Goal: Information Seeking & Learning: Find specific fact

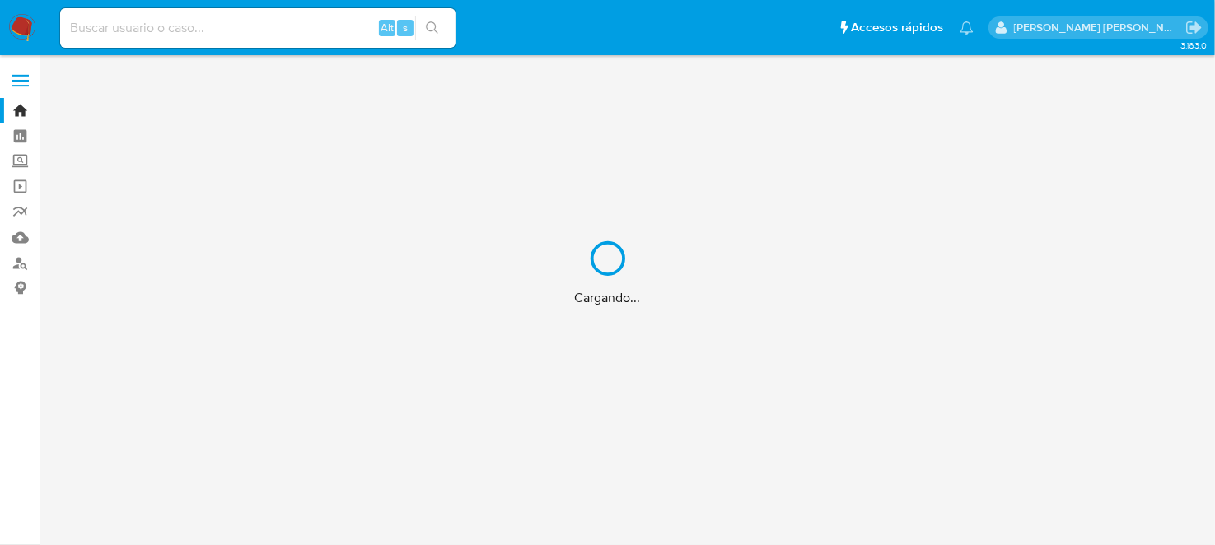
click at [212, 30] on div "Cargando..." at bounding box center [607, 272] width 1215 height 545
click at [271, 24] on div "Cargando..." at bounding box center [607, 272] width 1215 height 545
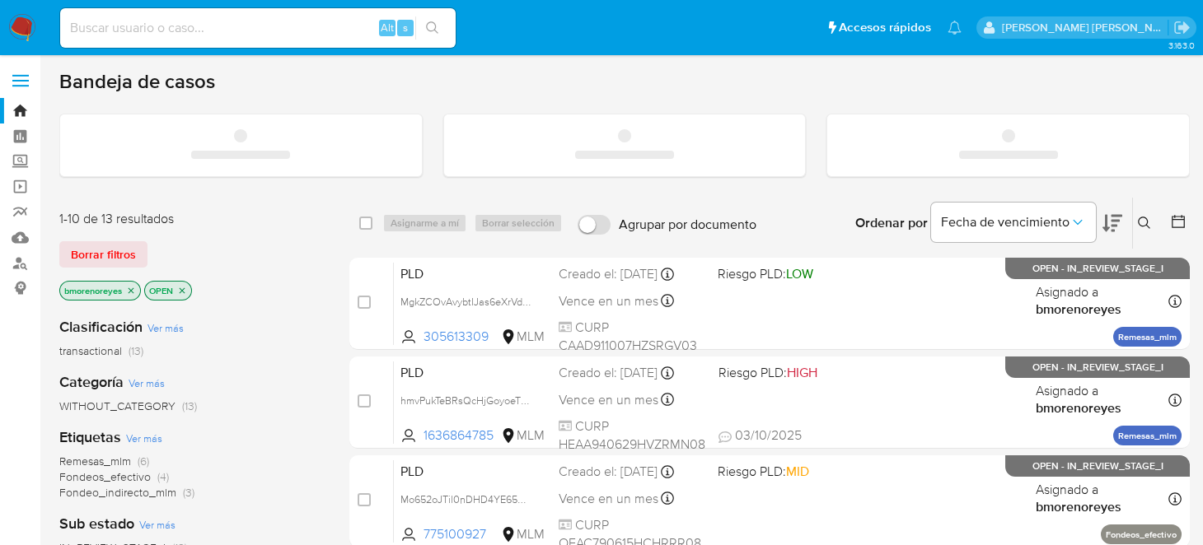
click at [269, 29] on input at bounding box center [258, 27] width 396 height 21
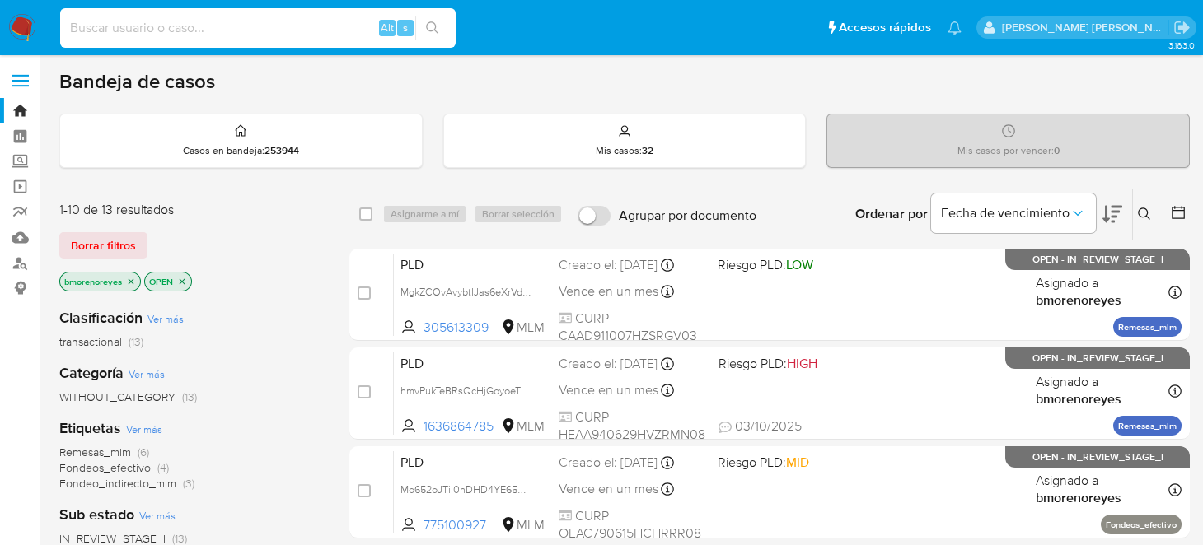
click at [252, 17] on input at bounding box center [258, 27] width 396 height 21
paste input "1367131810"
type input "1367131810"
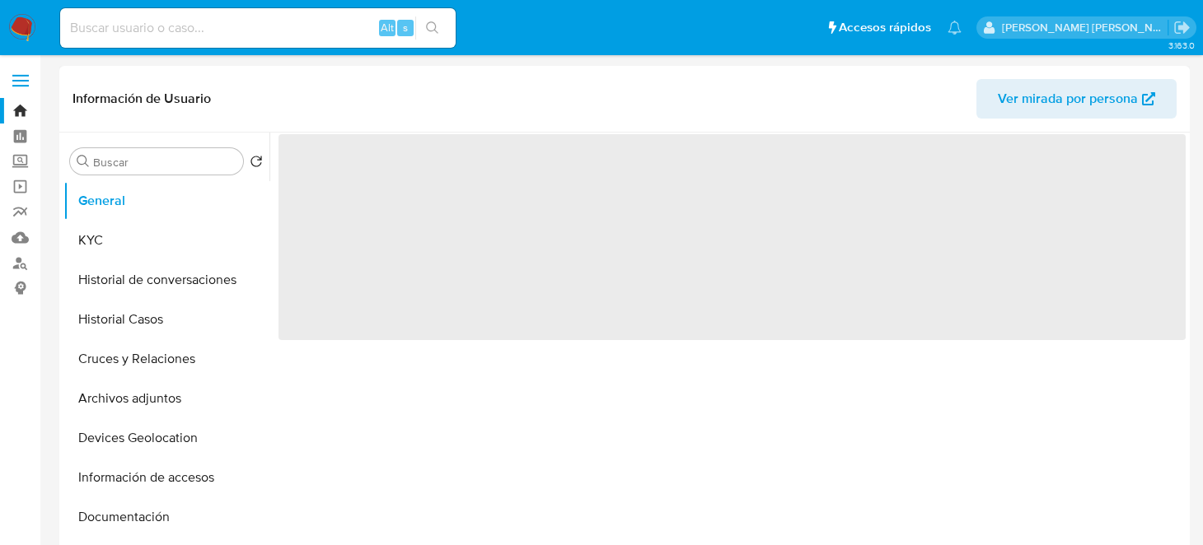
select select "10"
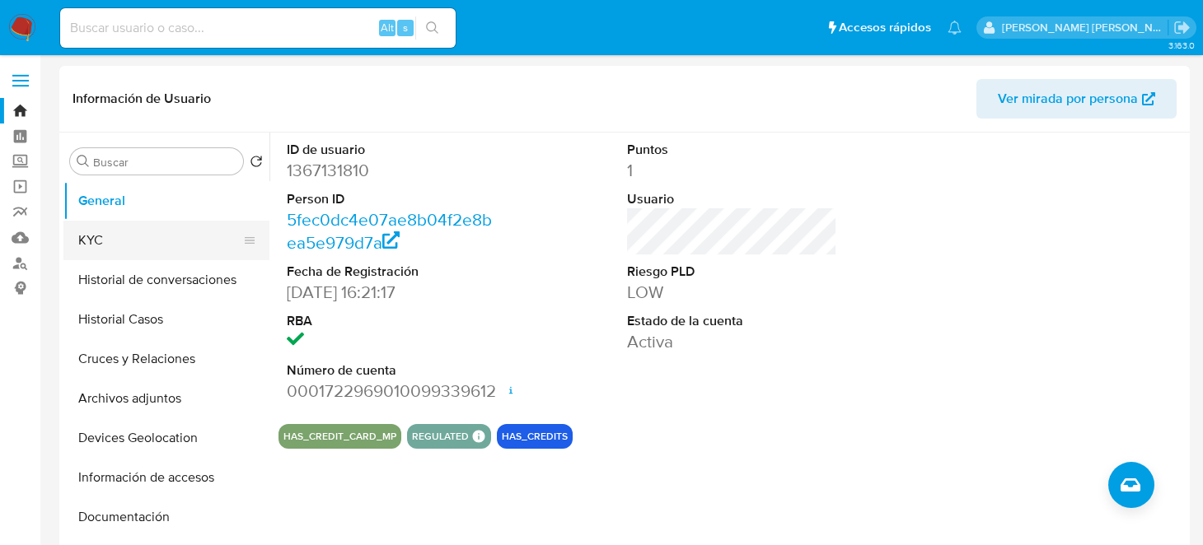
click at [95, 230] on button "KYC" at bounding box center [159, 241] width 193 height 40
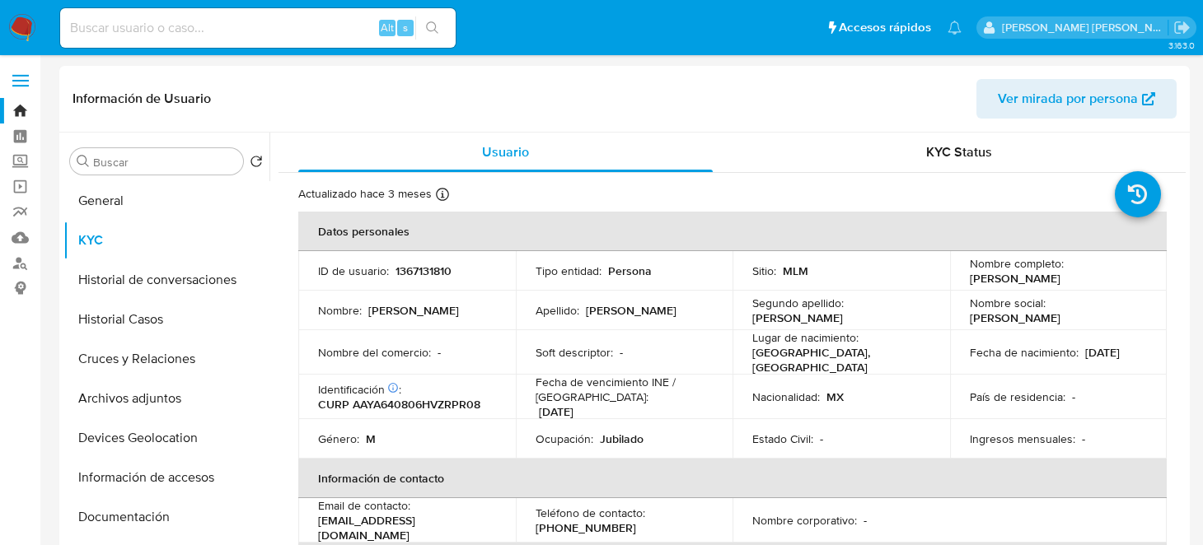
drag, startPoint x: 962, startPoint y: 276, endPoint x: 1112, endPoint y: 276, distance: 149.1
click at [1112, 276] on td "Nombre completo : [PERSON_NAME]" at bounding box center [1059, 271] width 218 height 40
drag, startPoint x: 1083, startPoint y: 280, endPoint x: 878, endPoint y: 194, distance: 222.4
click at [878, 194] on div "Actualizado hace 3 meses Creado: [DATE] 15:21:19 Actualizado: [DATE] 15:59:01" at bounding box center [711, 196] width 826 height 21
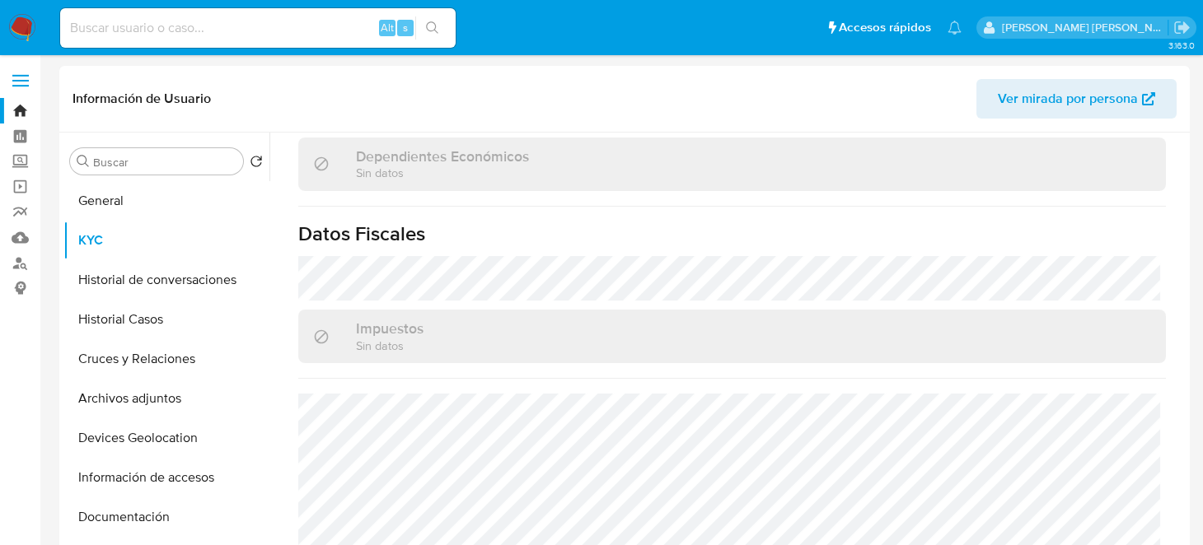
scroll to position [1040, 0]
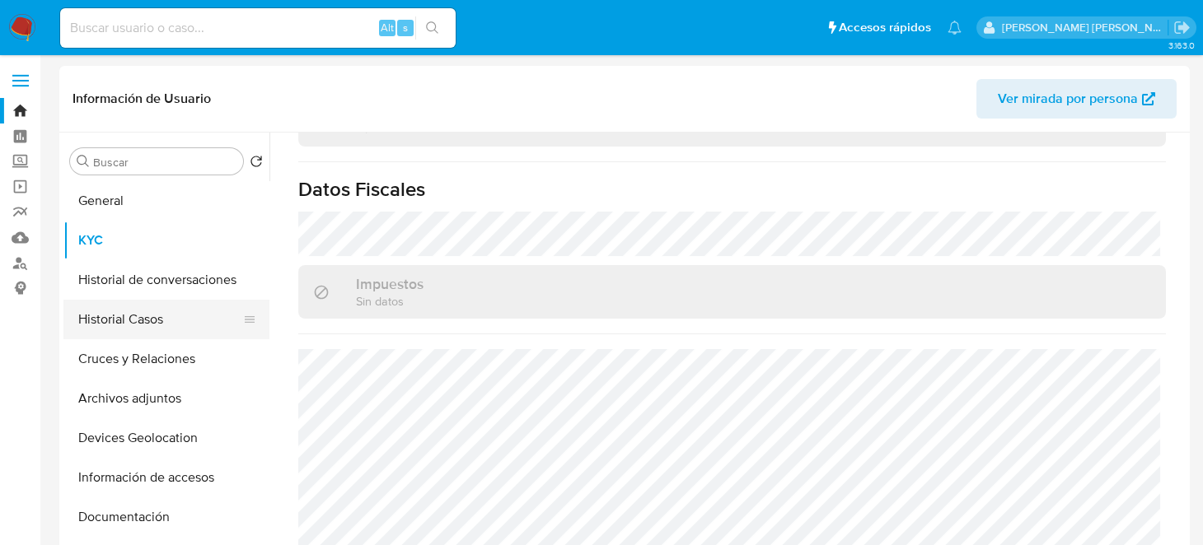
click at [150, 317] on button "Historial Casos" at bounding box center [159, 320] width 193 height 40
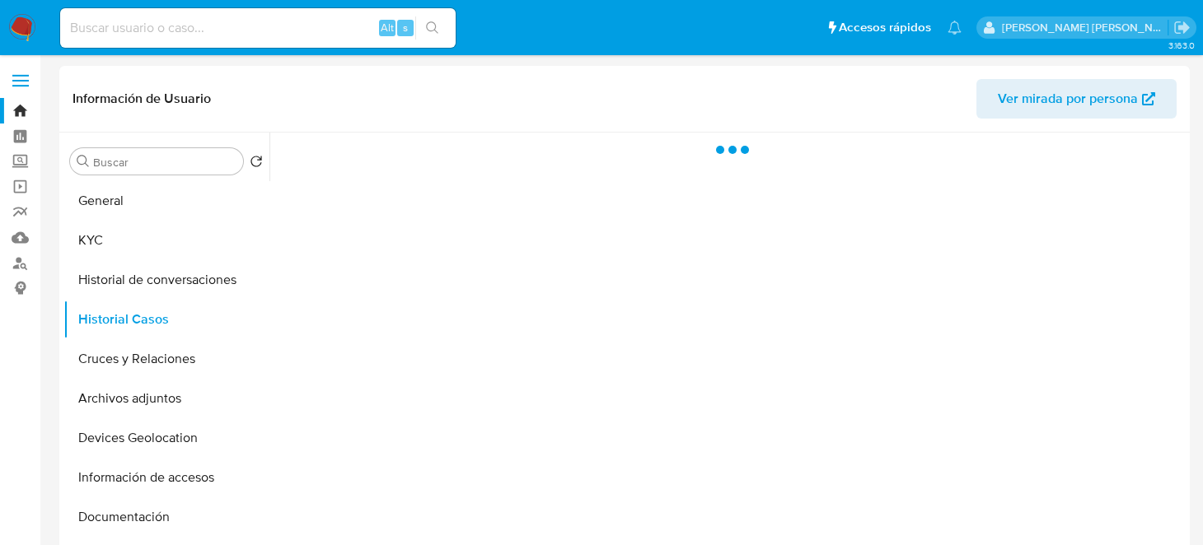
scroll to position [0, 0]
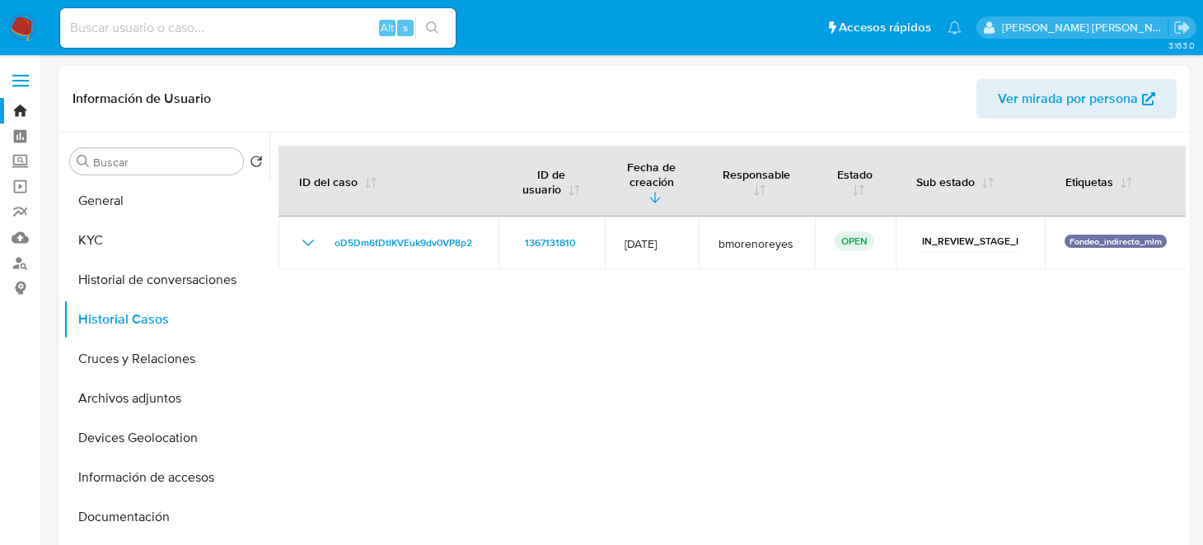
click at [674, 367] on div at bounding box center [727, 344] width 916 height 422
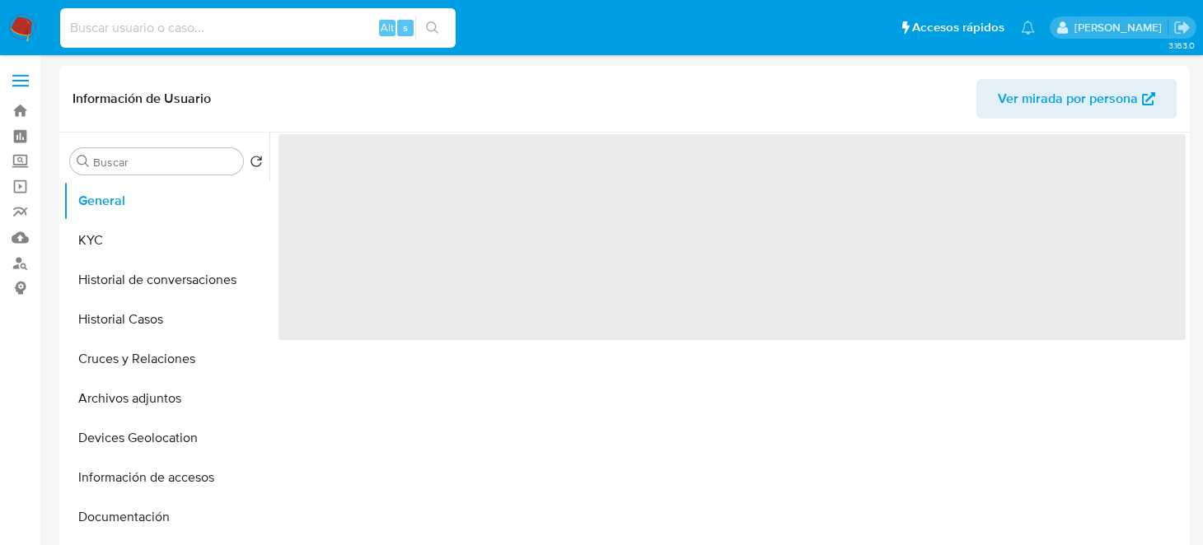
select select "10"
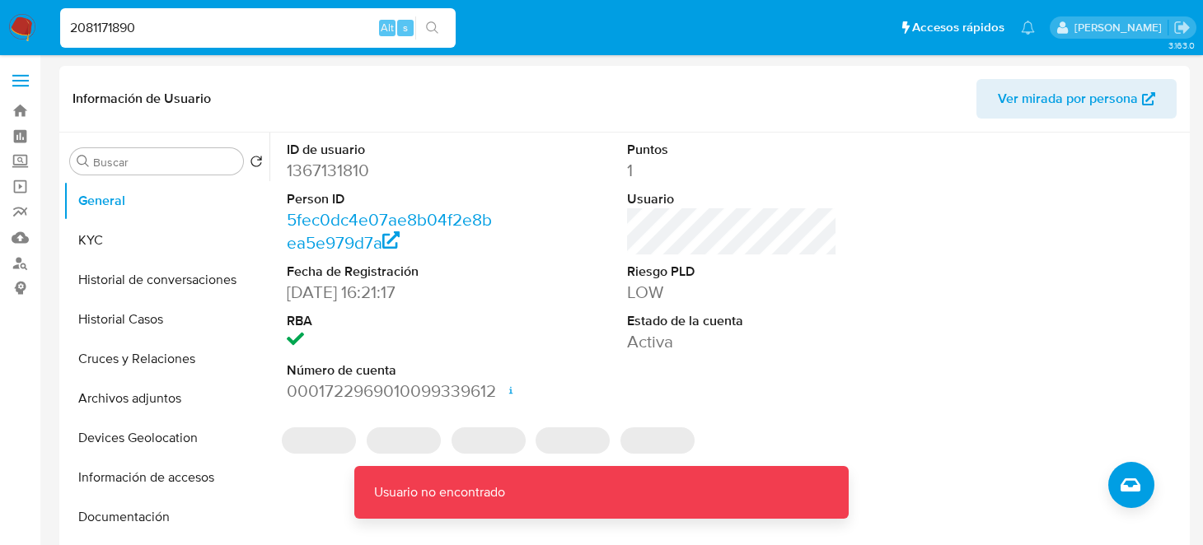
click at [172, 22] on input "2081171890" at bounding box center [258, 27] width 396 height 21
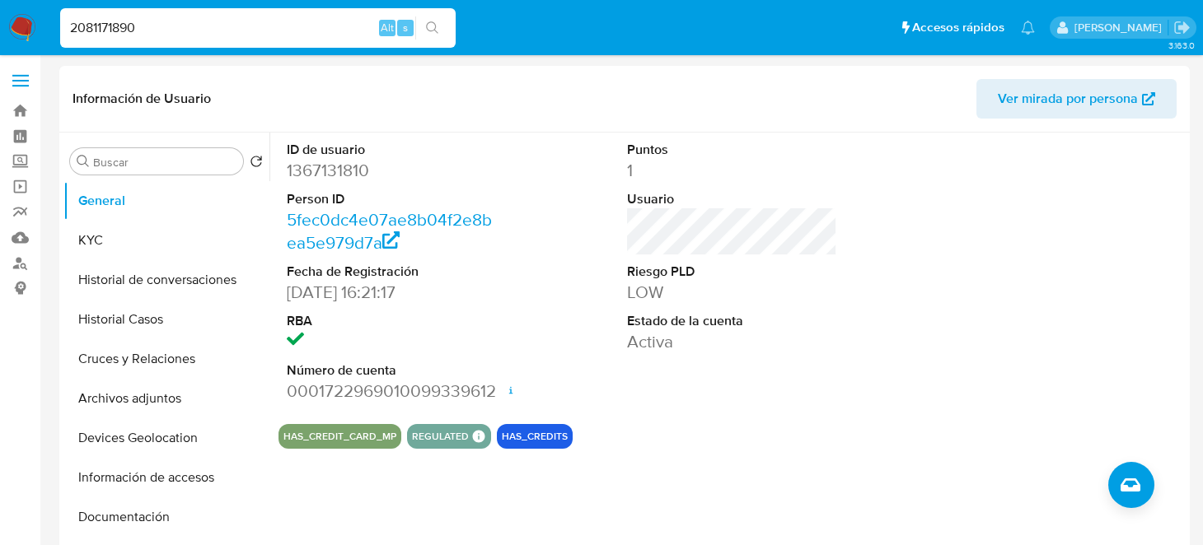
type input "2081171890"
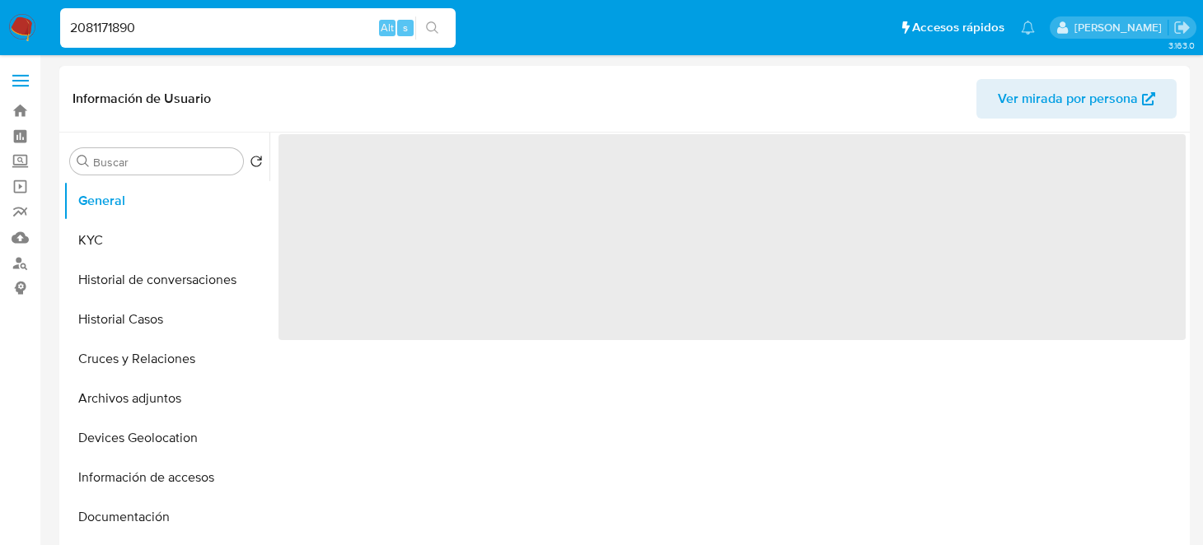
select select "10"
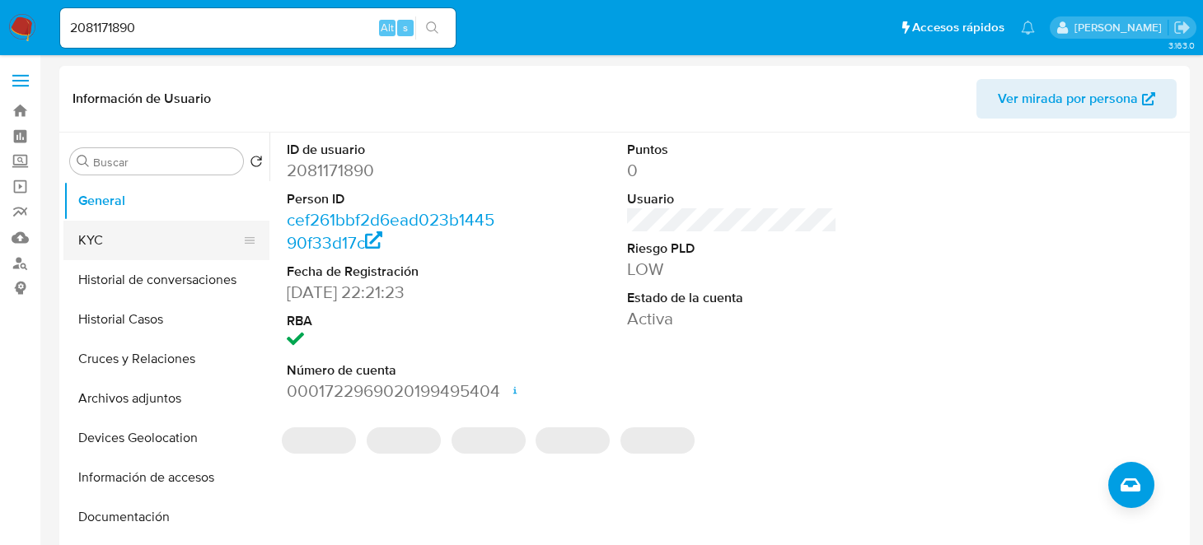
click at [147, 236] on button "KYC" at bounding box center [159, 241] width 193 height 40
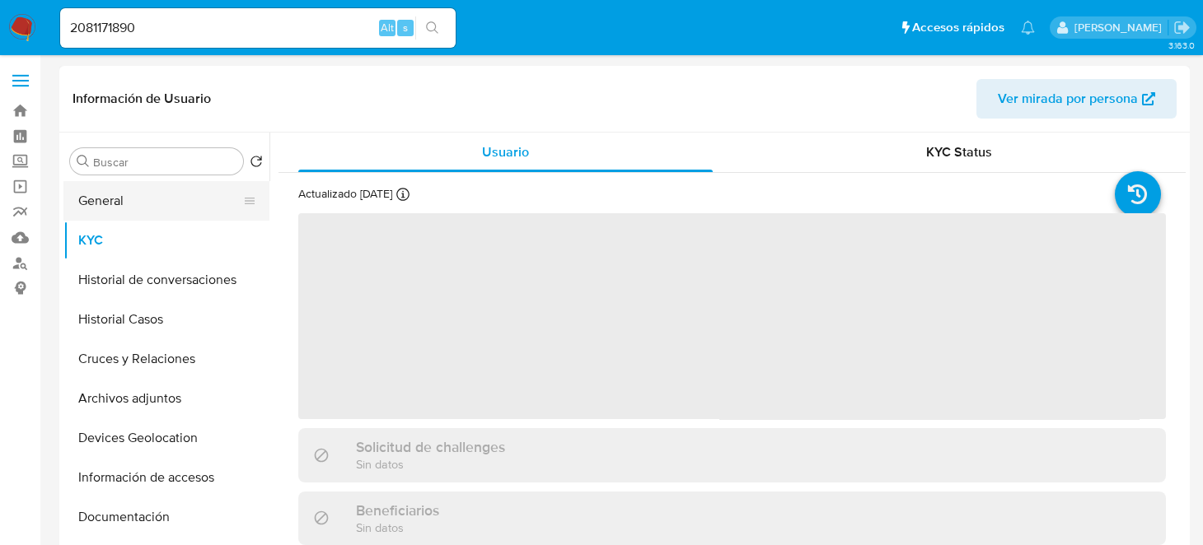
click at [159, 200] on button "General" at bounding box center [159, 201] width 193 height 40
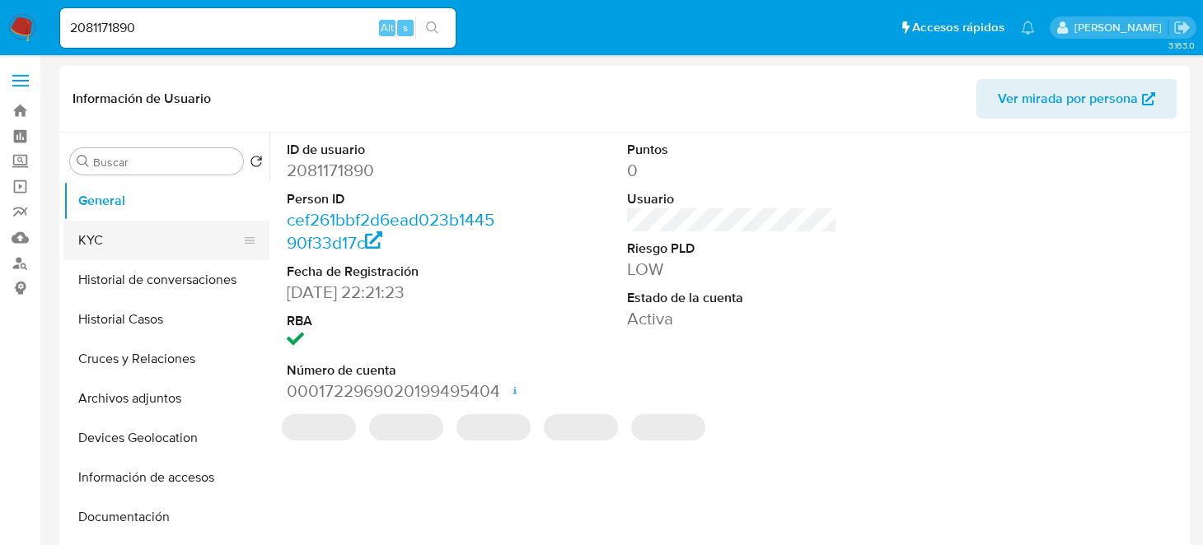
click at [125, 227] on button "KYC" at bounding box center [159, 241] width 193 height 40
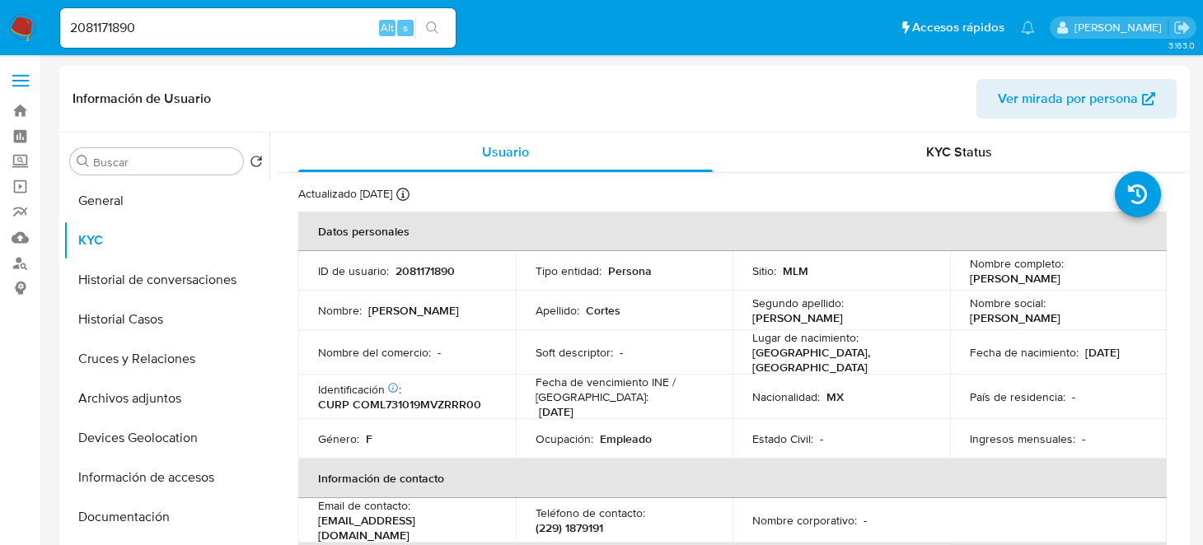
drag, startPoint x: 962, startPoint y: 282, endPoint x: 1102, endPoint y: 283, distance: 139.3
click at [1102, 283] on td "Nombre completo : Laura Cortes Martinez" at bounding box center [1059, 271] width 218 height 40
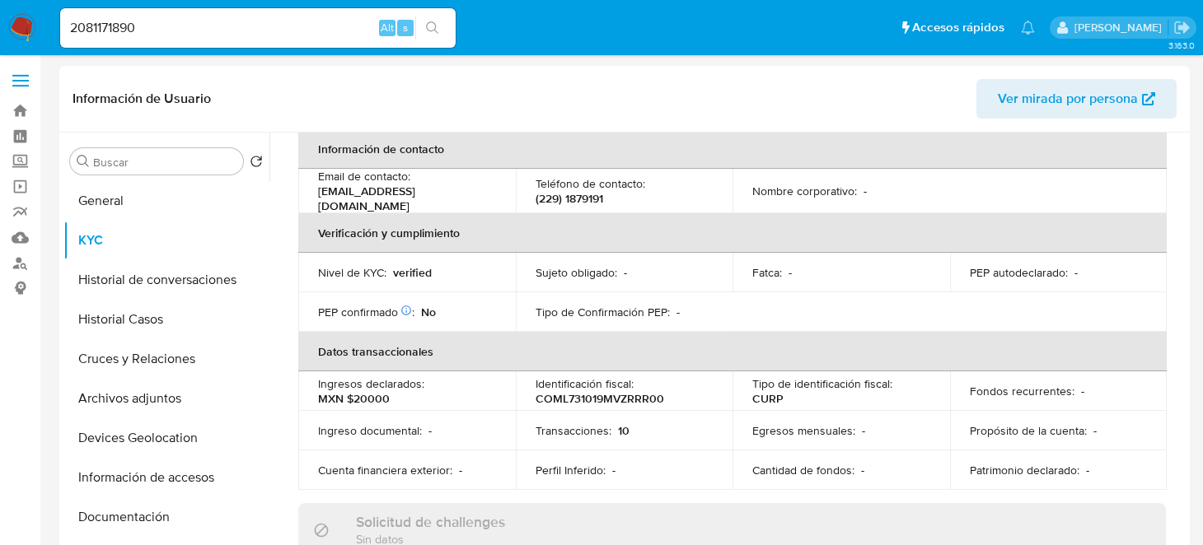
scroll to position [164, 0]
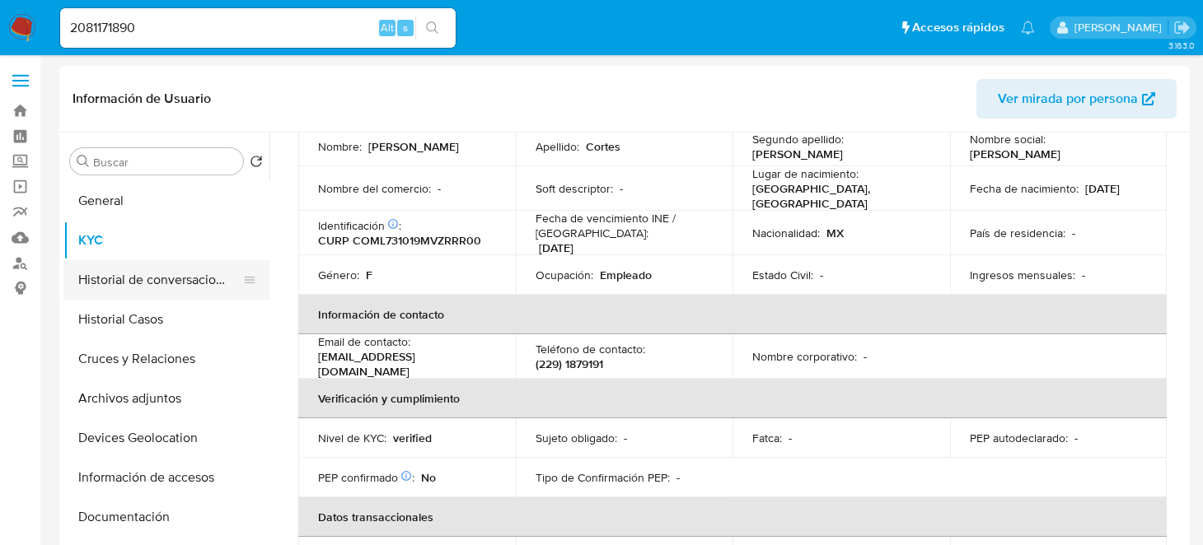
click at [172, 290] on button "Historial de conversaciones" at bounding box center [159, 280] width 193 height 40
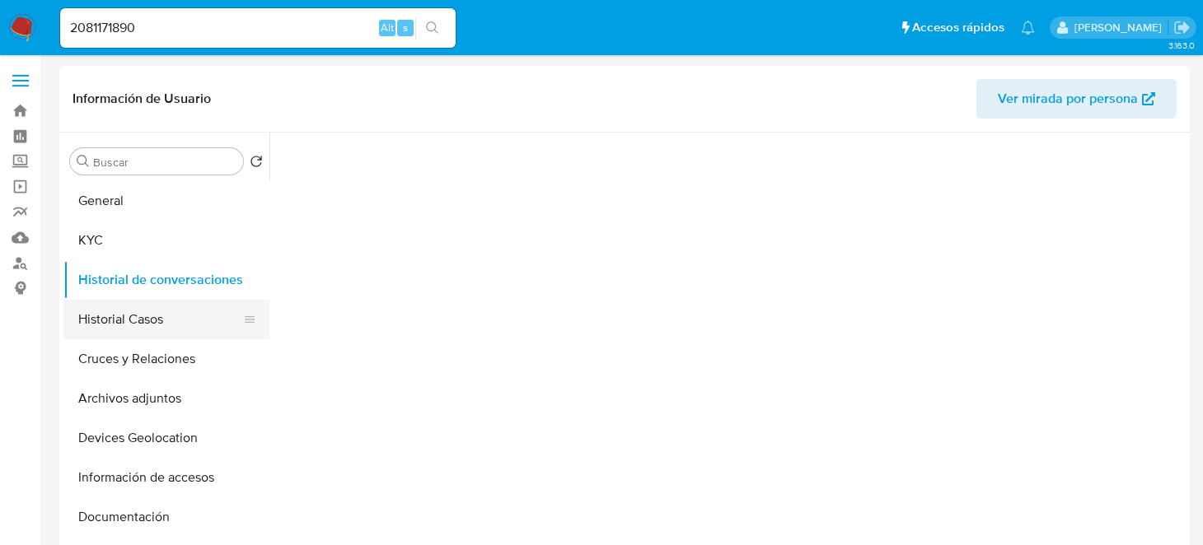
click at [143, 310] on button "Historial Casos" at bounding box center [159, 320] width 193 height 40
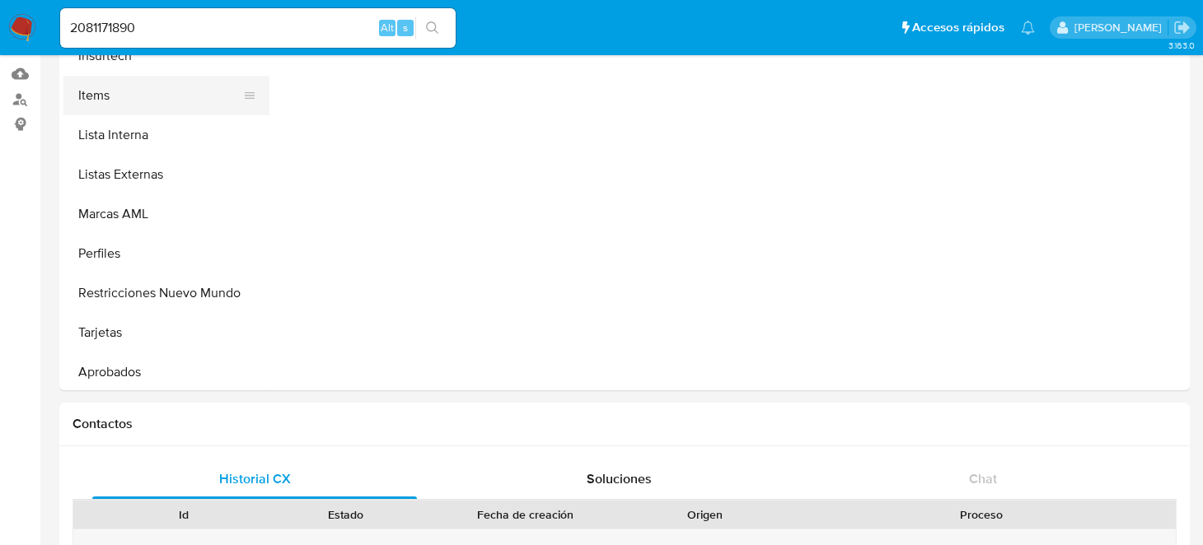
scroll to position [742, 0]
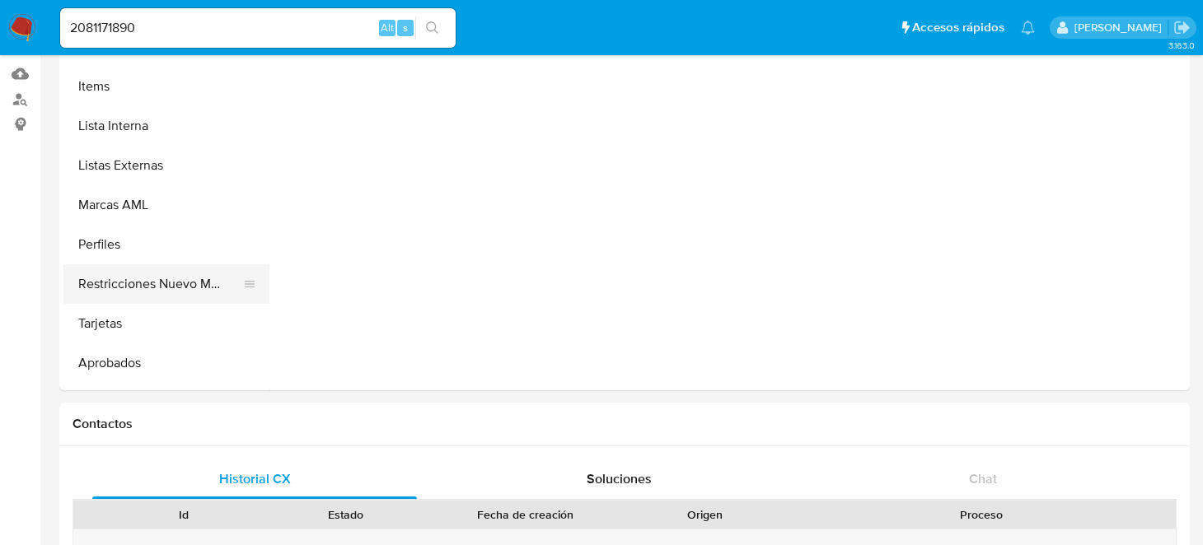
click at [180, 282] on button "Restricciones Nuevo Mundo" at bounding box center [159, 285] width 193 height 40
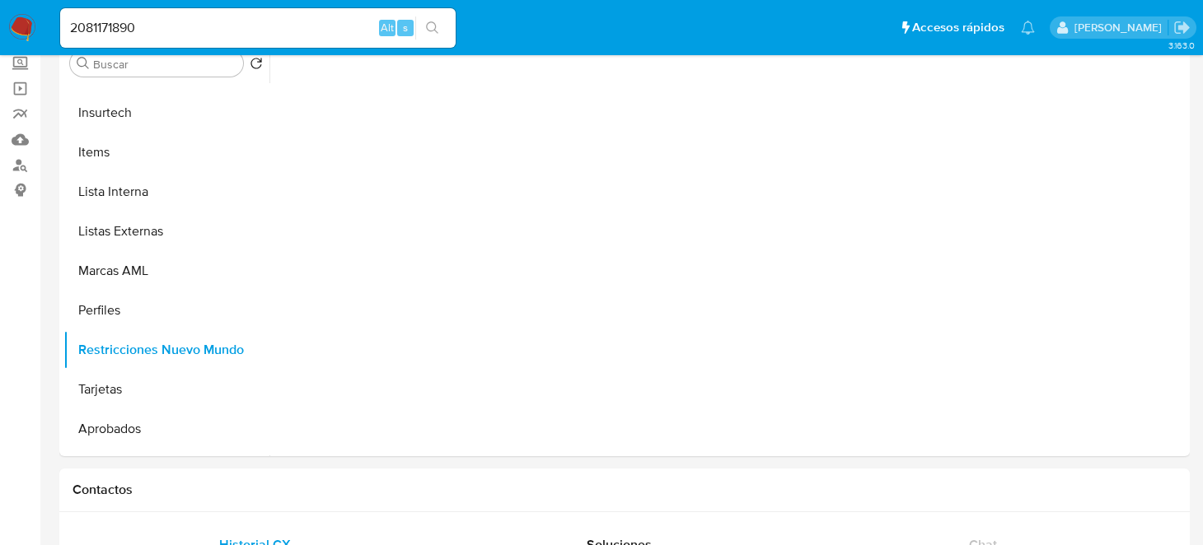
scroll to position [0, 0]
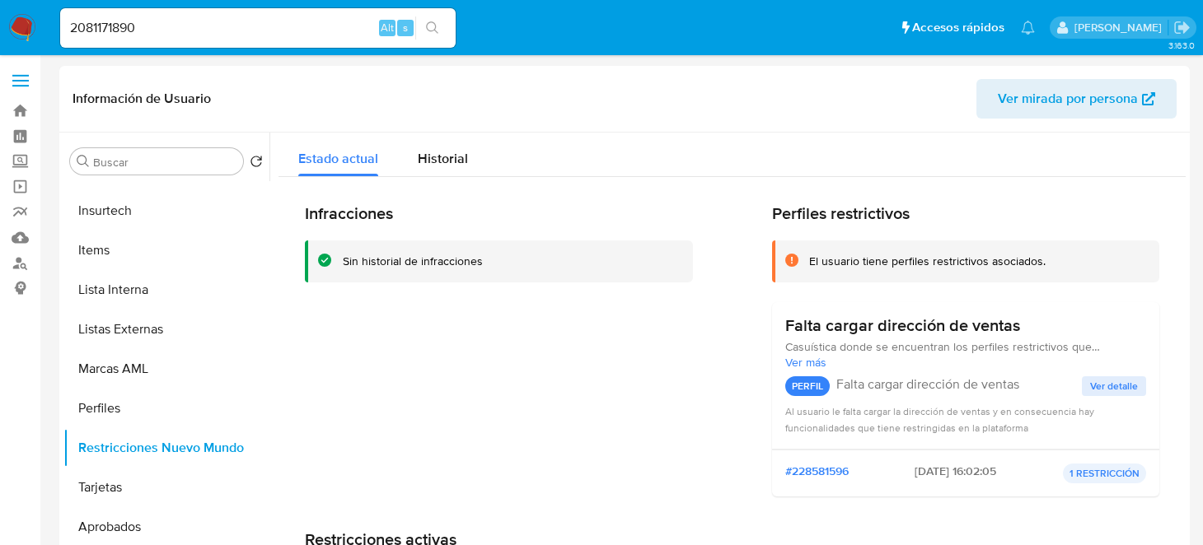
click at [646, 369] on div "Infracciones Sin historial de infracciones" at bounding box center [499, 357] width 388 height 307
click at [496, 442] on div "Infracciones Sin historial de infracciones" at bounding box center [499, 357] width 388 height 307
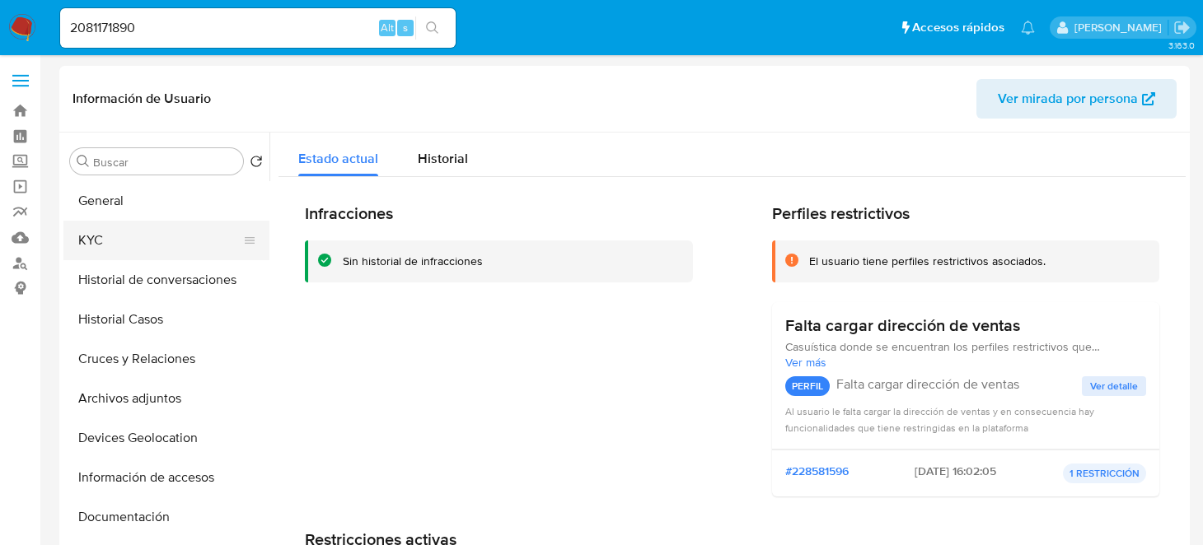
click at [117, 242] on button "KYC" at bounding box center [159, 241] width 193 height 40
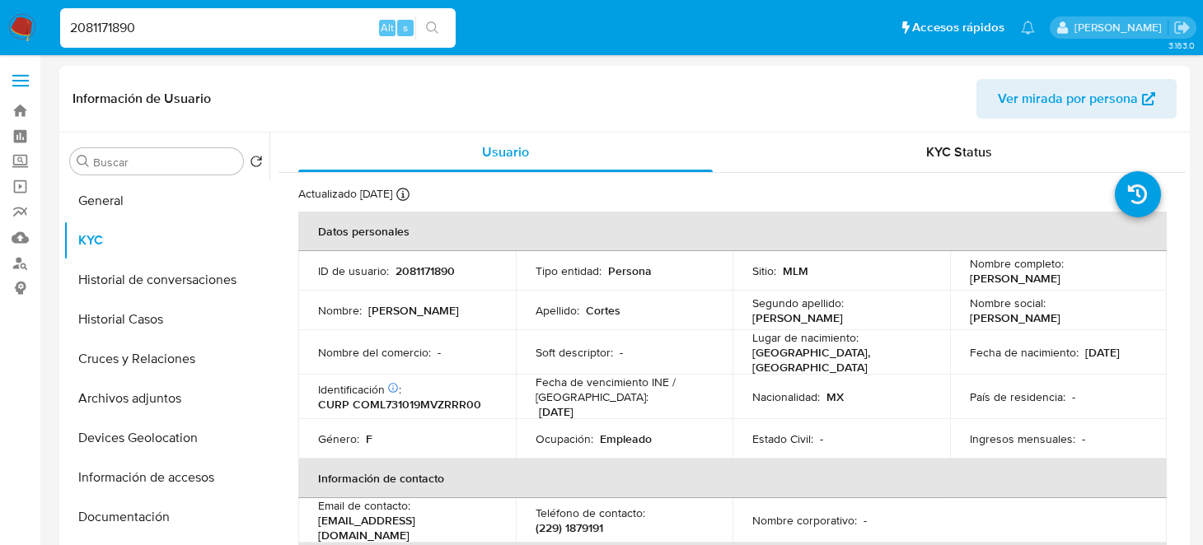
drag, startPoint x: 206, startPoint y: 30, endPoint x: 0, endPoint y: -26, distance: 213.5
paste input "1067874214"
type input "1067874214"
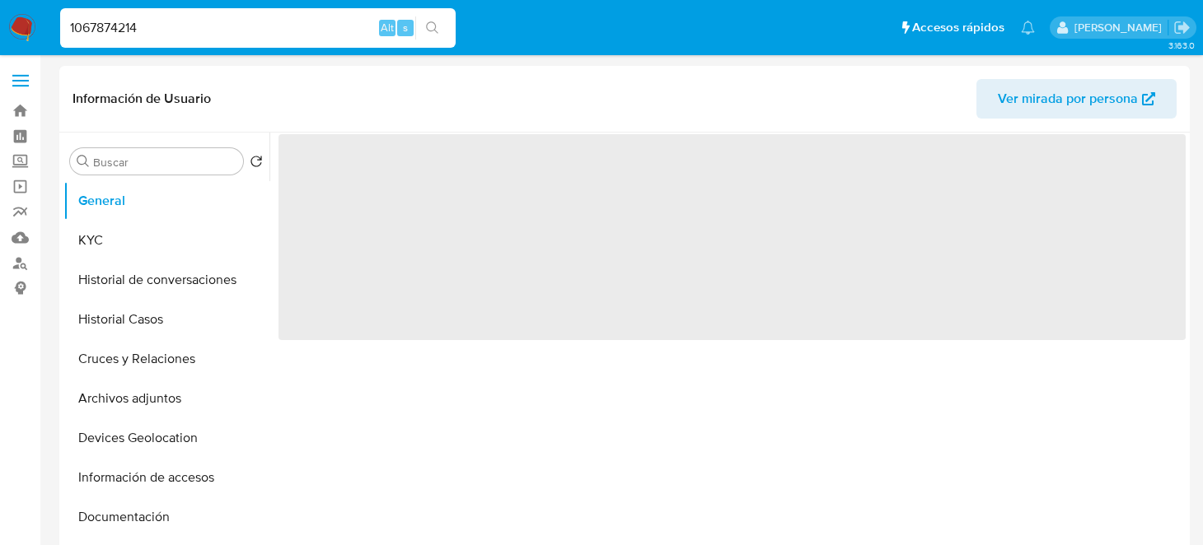
select select "10"
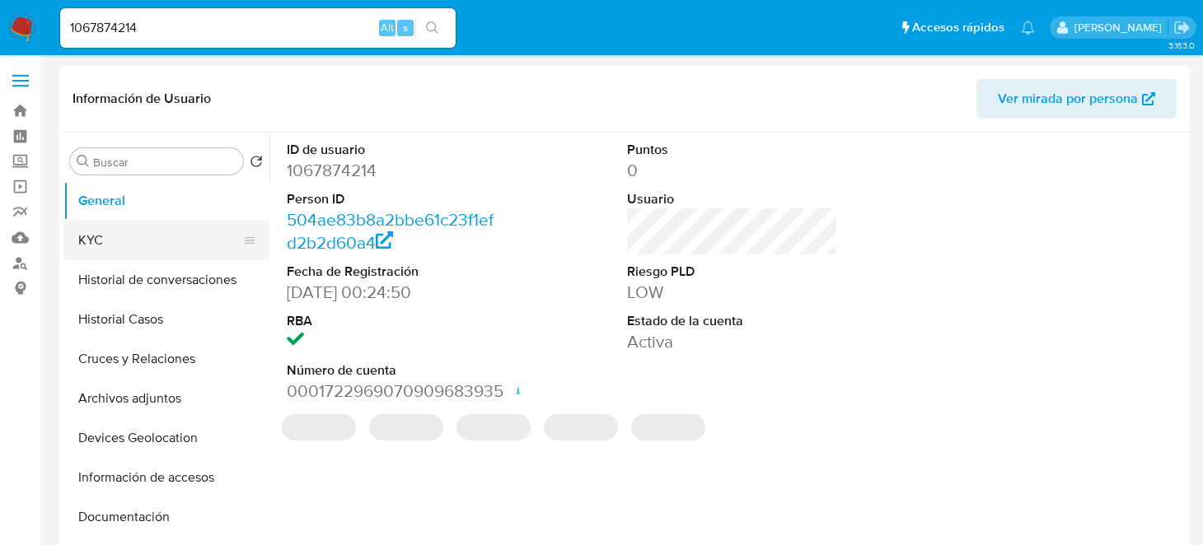
click at [87, 230] on button "KYC" at bounding box center [159, 241] width 193 height 40
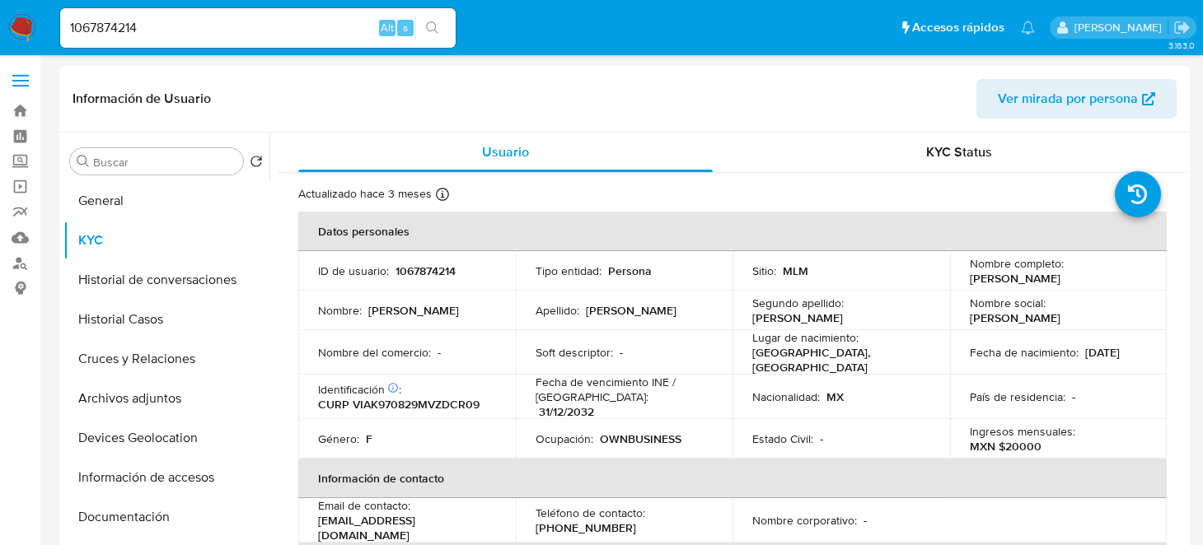
drag, startPoint x: 962, startPoint y: 281, endPoint x: 1110, endPoint y: 279, distance: 147.5
click at [1110, 279] on td "Nombre completo : Karen Eunices Vidal Acosta" at bounding box center [1059, 271] width 218 height 40
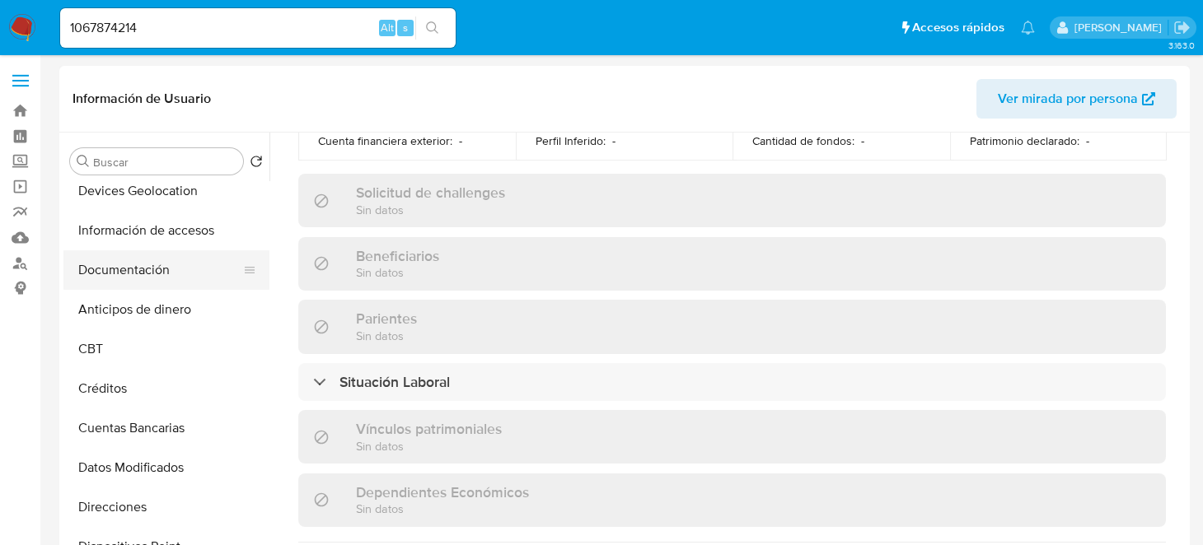
scroll to position [82, 0]
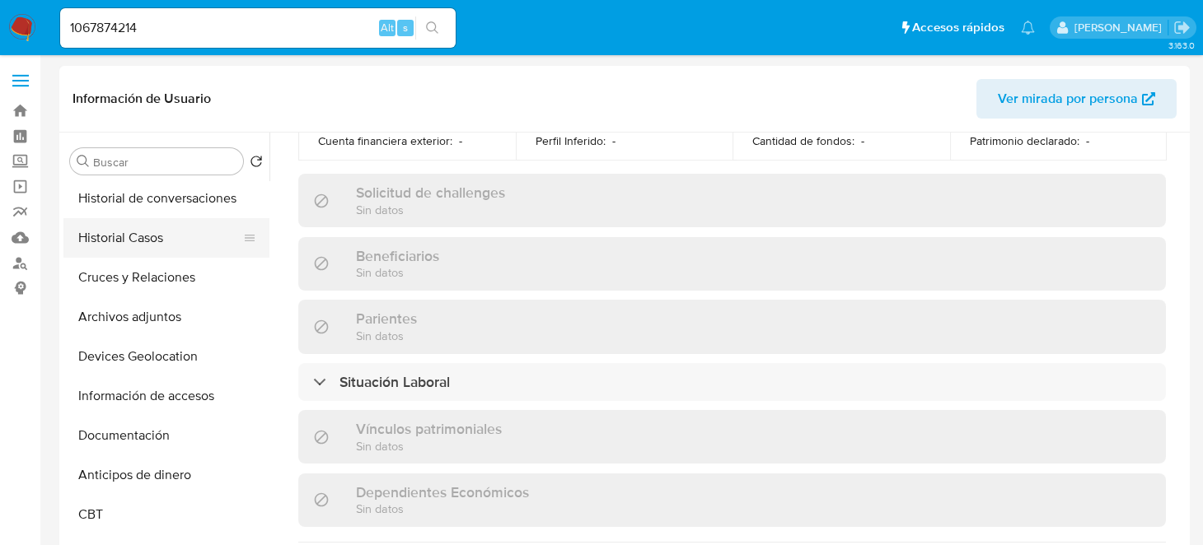
click at [138, 244] on button "Historial Casos" at bounding box center [159, 238] width 193 height 40
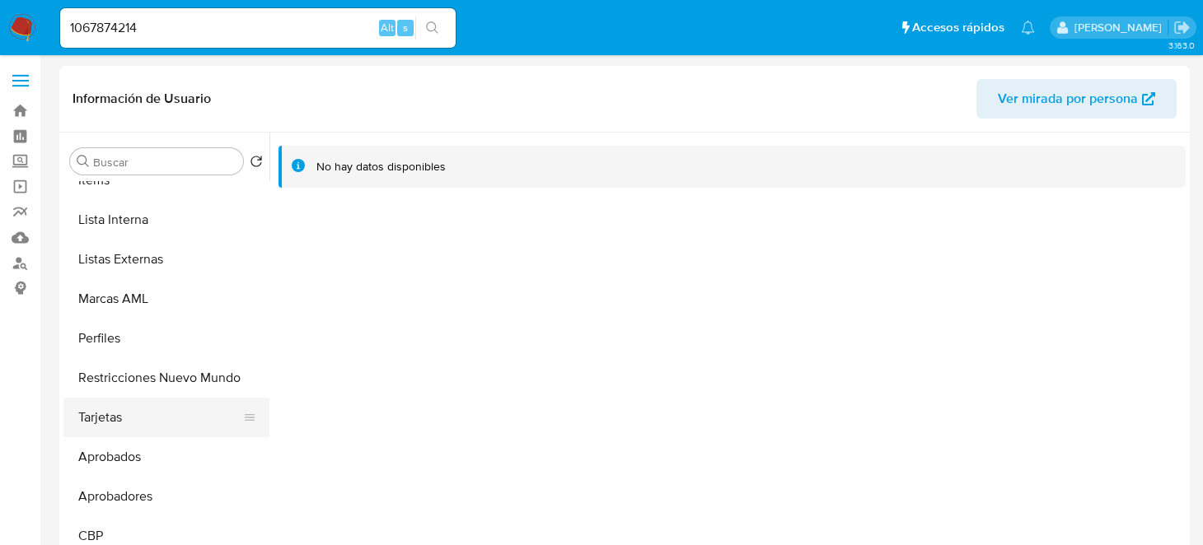
scroll to position [815, 0]
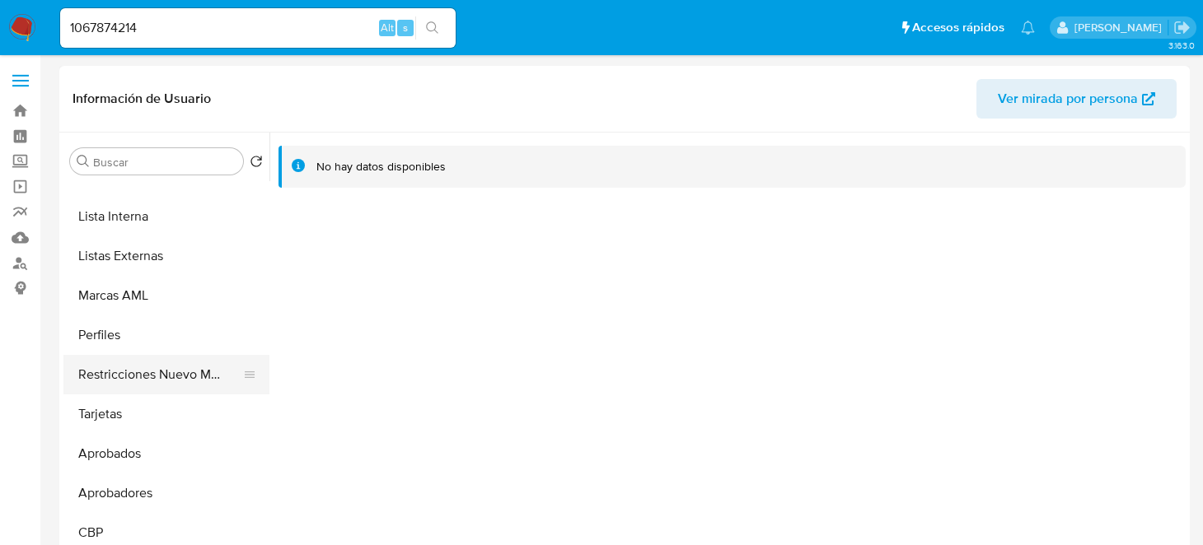
click at [173, 374] on button "Restricciones Nuevo Mundo" at bounding box center [159, 375] width 193 height 40
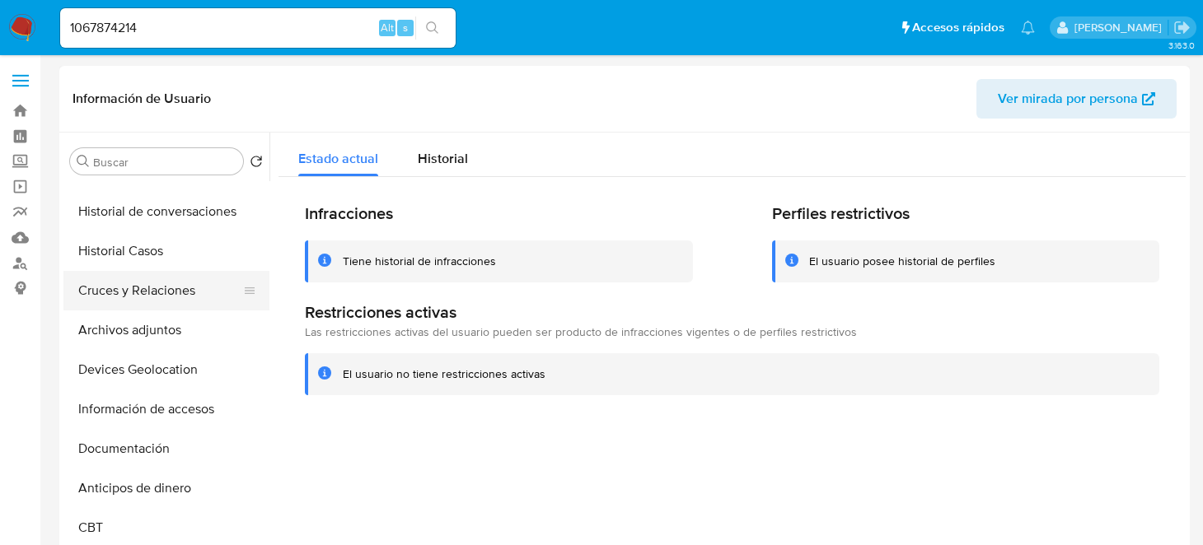
scroll to position [0, 0]
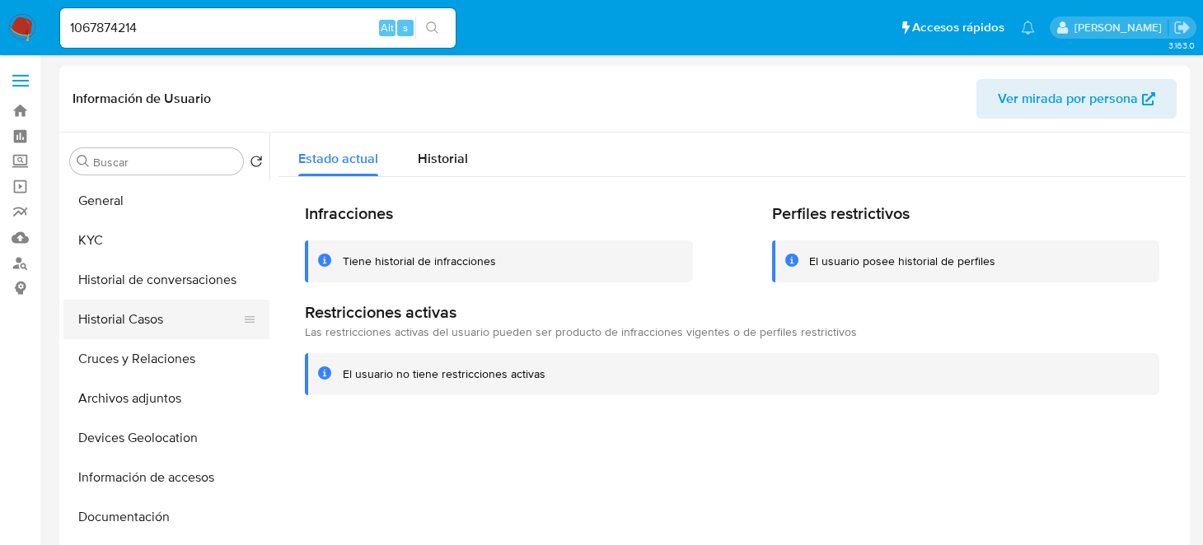
click at [130, 316] on button "Historial Casos" at bounding box center [159, 320] width 193 height 40
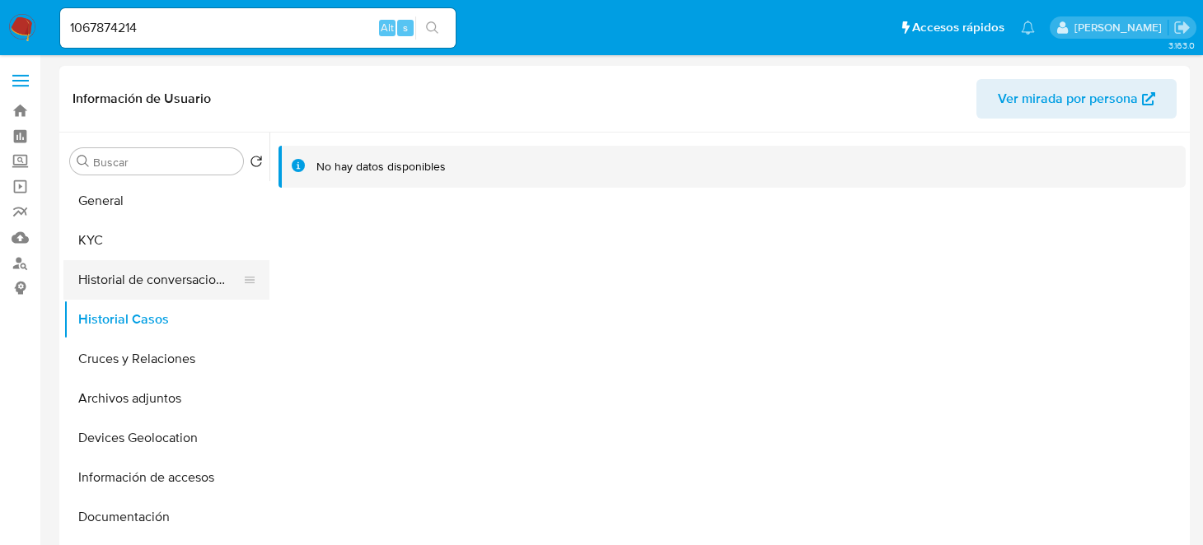
click at [217, 285] on button "Historial de conversaciones" at bounding box center [159, 280] width 193 height 40
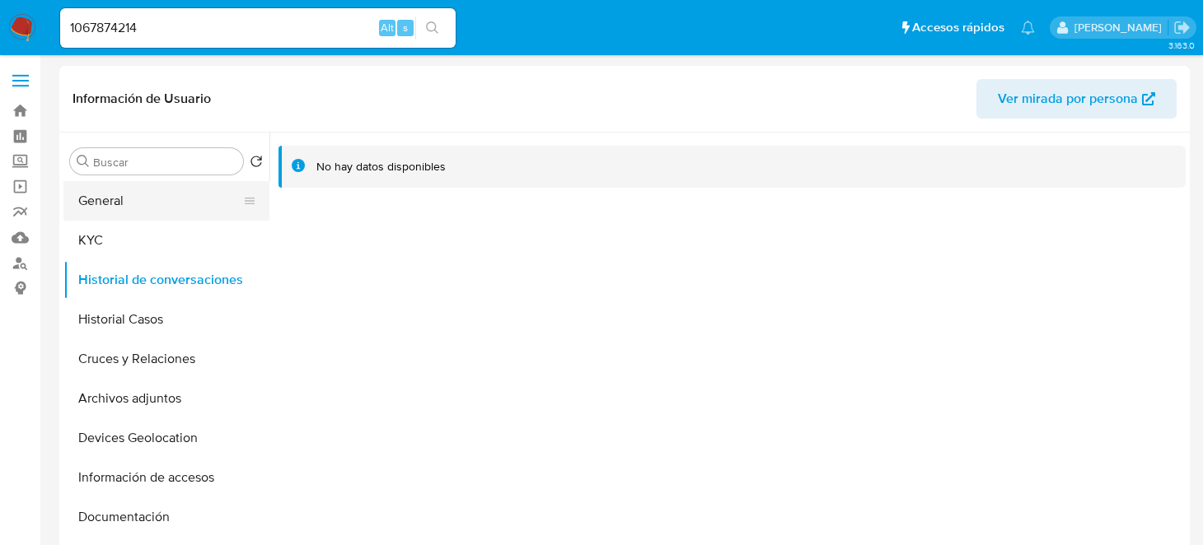
drag, startPoint x: 148, startPoint y: 200, endPoint x: 169, endPoint y: 217, distance: 26.4
click at [150, 200] on button "General" at bounding box center [159, 201] width 193 height 40
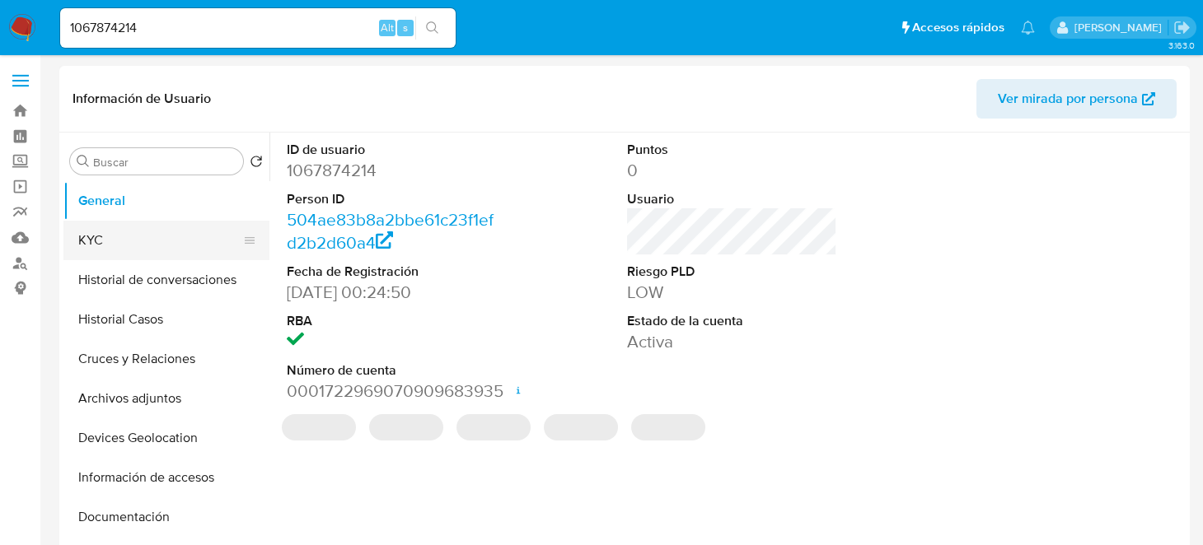
click at [180, 242] on button "KYC" at bounding box center [159, 241] width 193 height 40
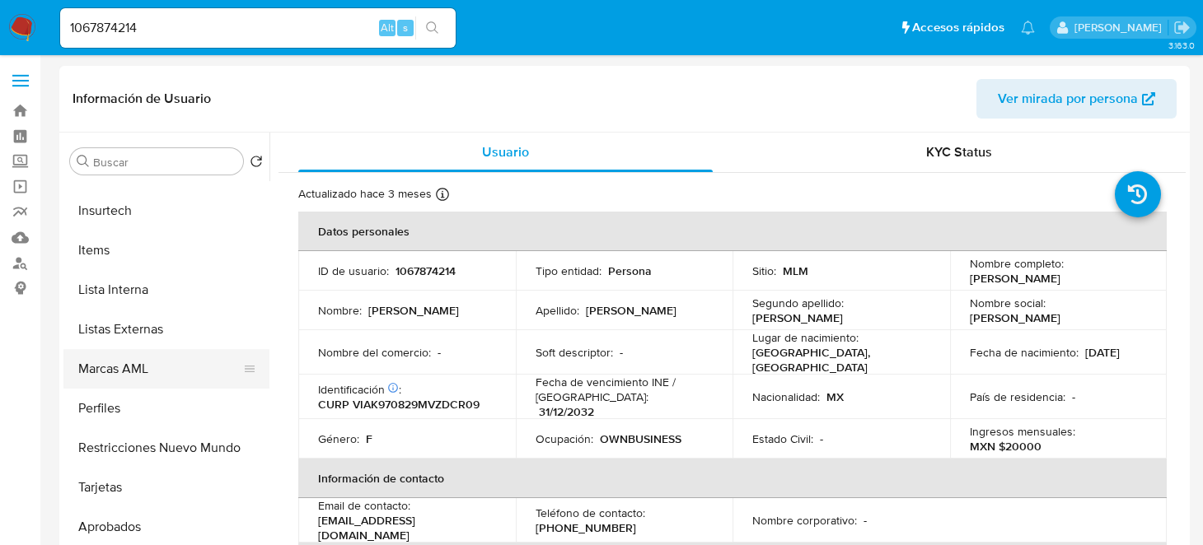
scroll to position [815, 0]
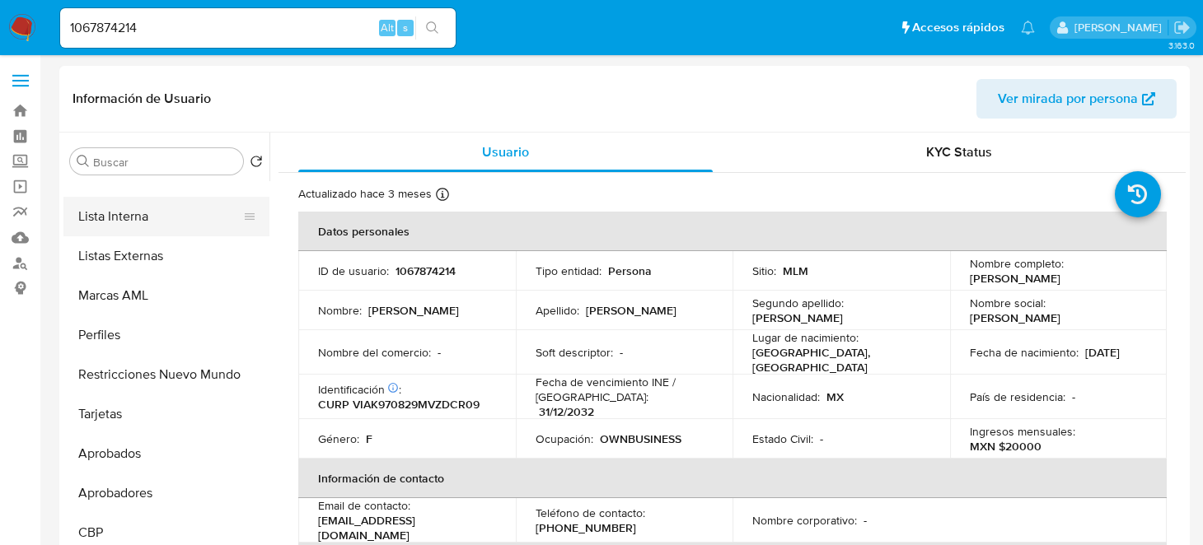
click at [149, 227] on button "Lista Interna" at bounding box center [159, 217] width 193 height 40
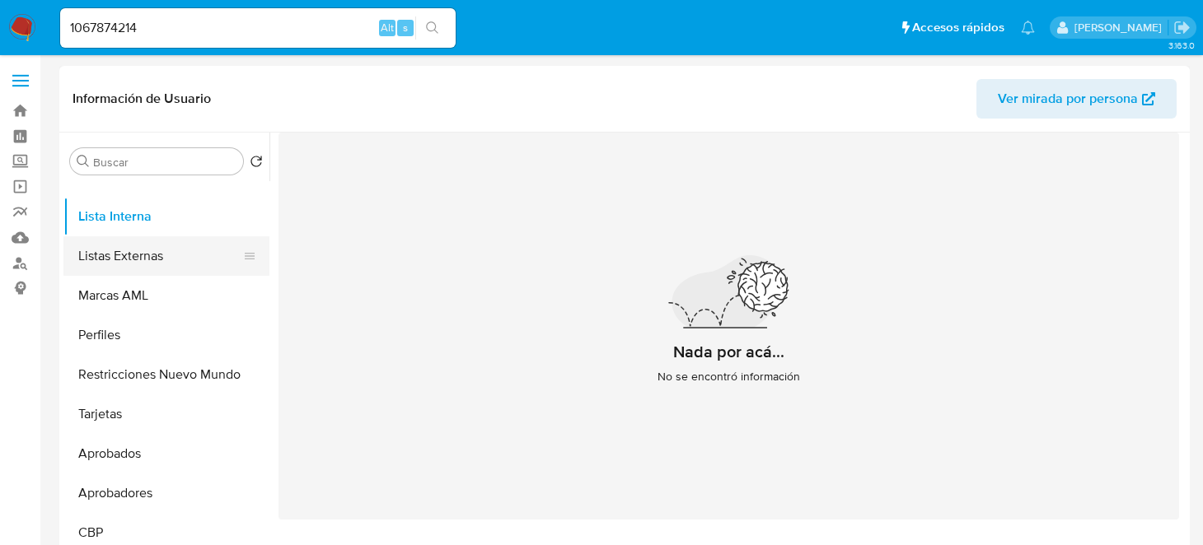
click at [162, 255] on button "Listas Externas" at bounding box center [159, 256] width 193 height 40
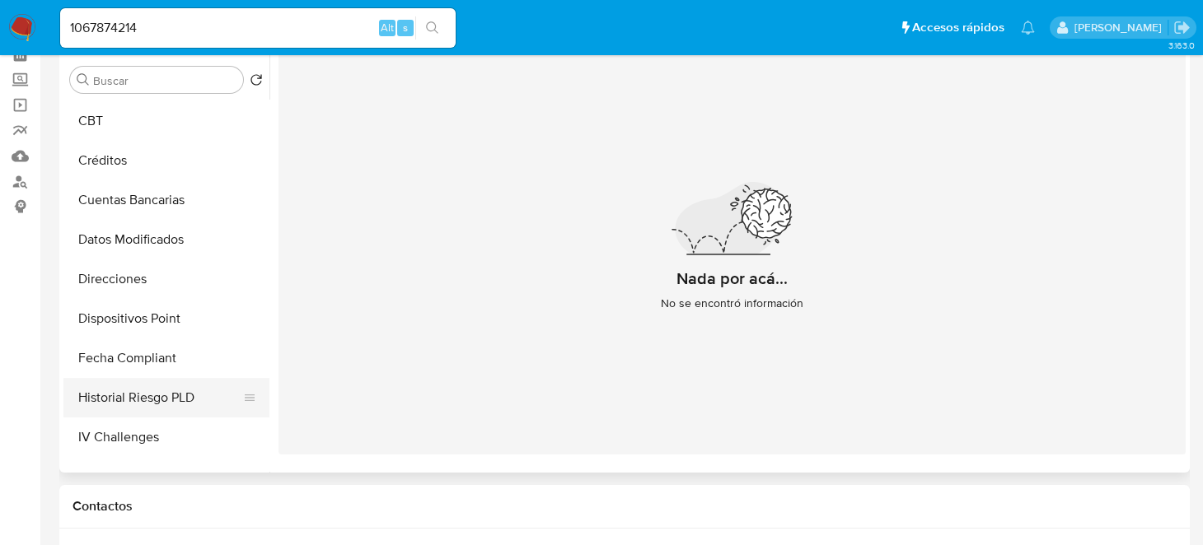
scroll to position [494, 0]
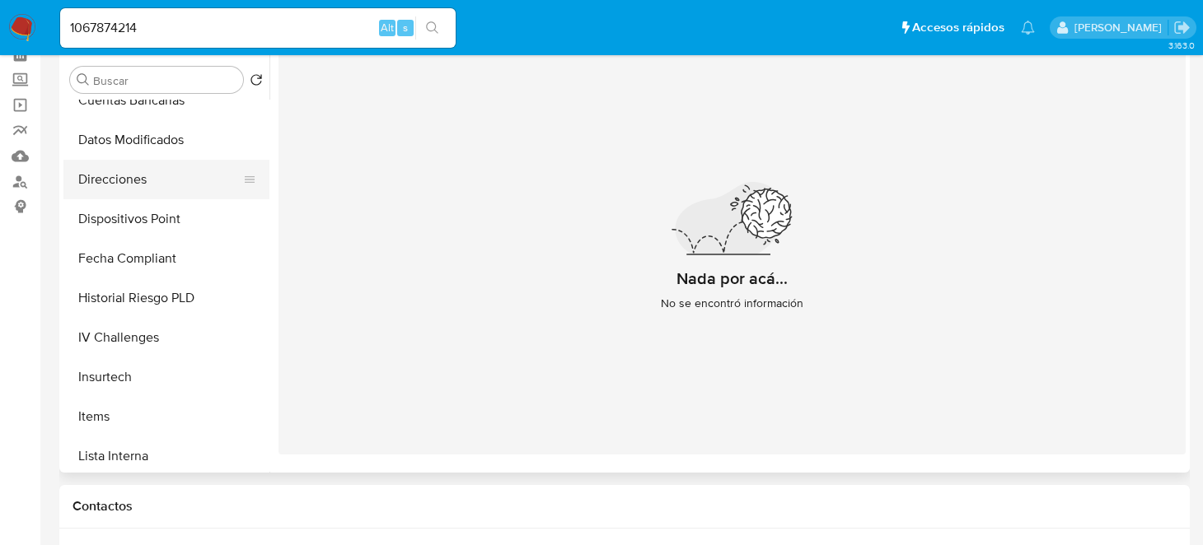
click at [147, 173] on button "Direcciones" at bounding box center [159, 180] width 193 height 40
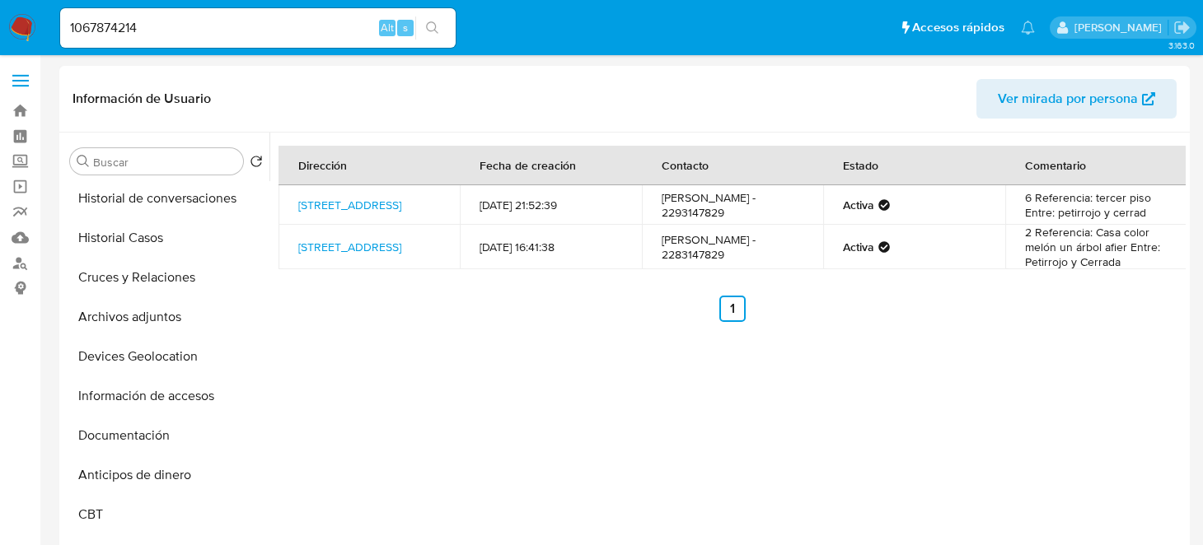
scroll to position [0, 0]
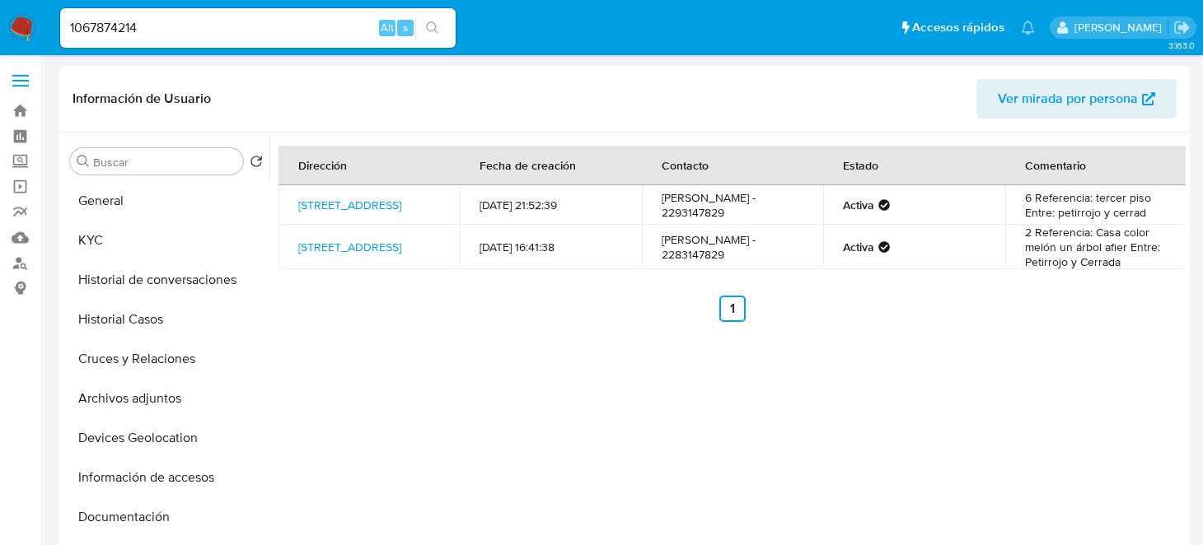
drag, startPoint x: 122, startPoint y: 194, endPoint x: 275, endPoint y: 248, distance: 162.4
click at [122, 194] on button "General" at bounding box center [166, 201] width 206 height 40
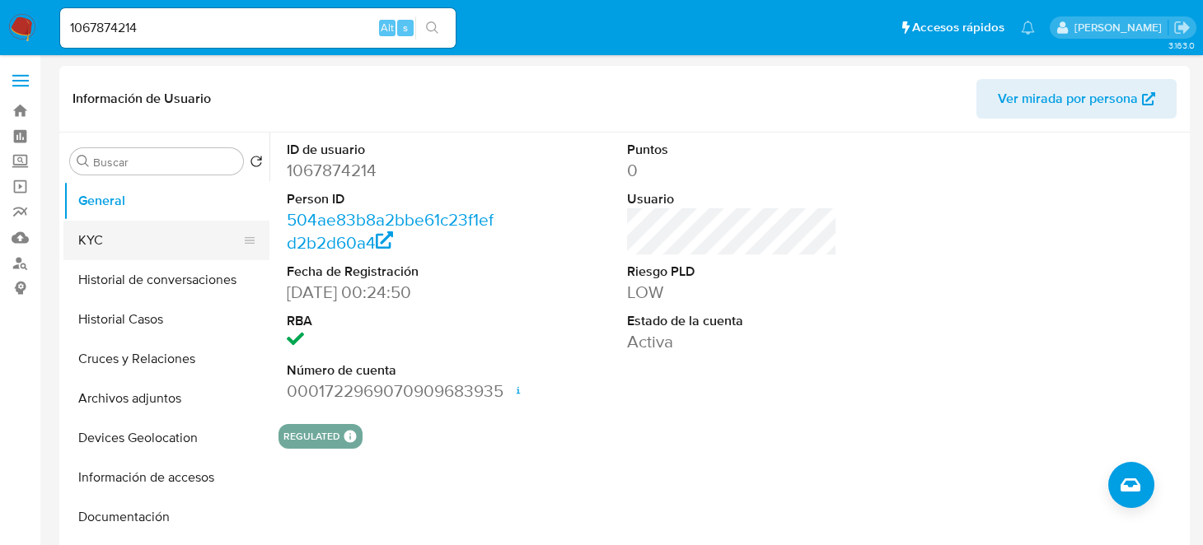
click at [128, 233] on button "KYC" at bounding box center [159, 241] width 193 height 40
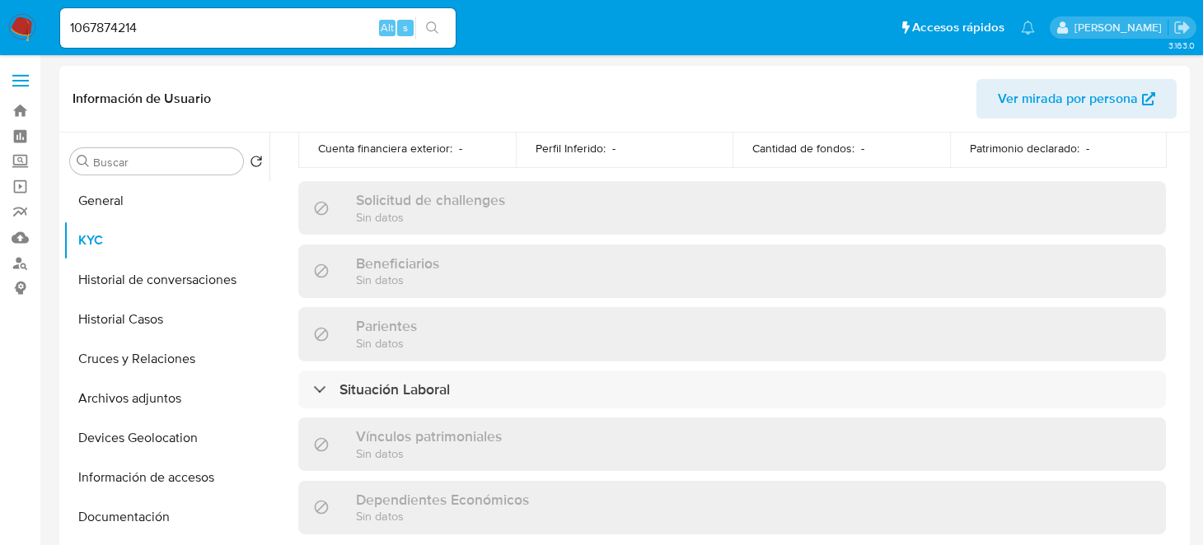
scroll to position [742, 0]
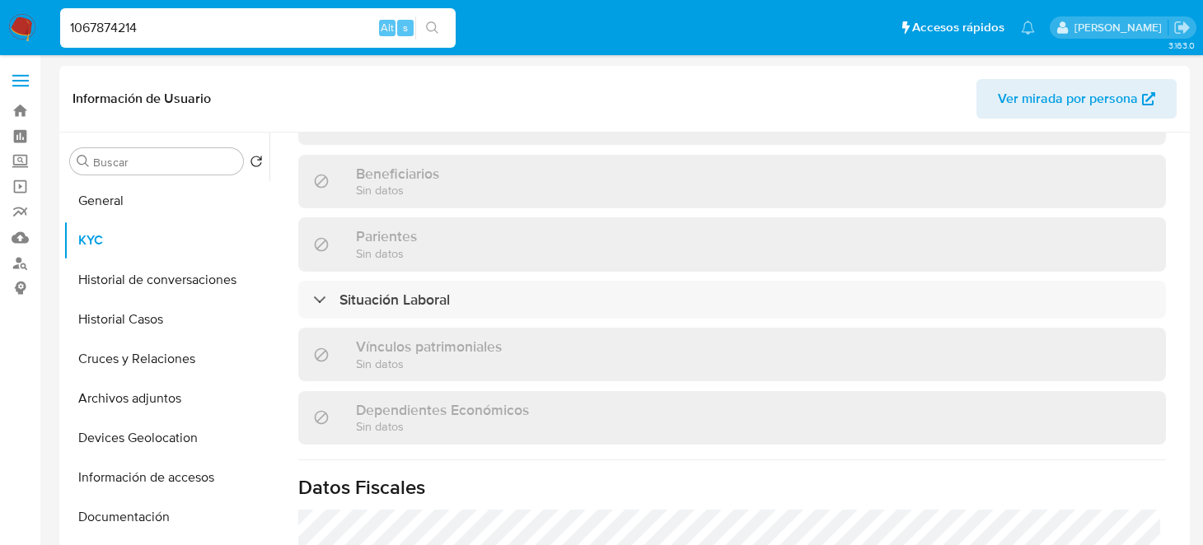
drag, startPoint x: 239, startPoint y: 34, endPoint x: 0, endPoint y: 26, distance: 239.1
click at [0, 26] on nav "Pausado Ver notificaciones 1067874214 Alt s Accesos rápidos Presiona las siguie…" at bounding box center [601, 27] width 1203 height 55
paste input "367131810"
type input "1367131810"
click at [443, 33] on button "search-icon" at bounding box center [432, 27] width 34 height 23
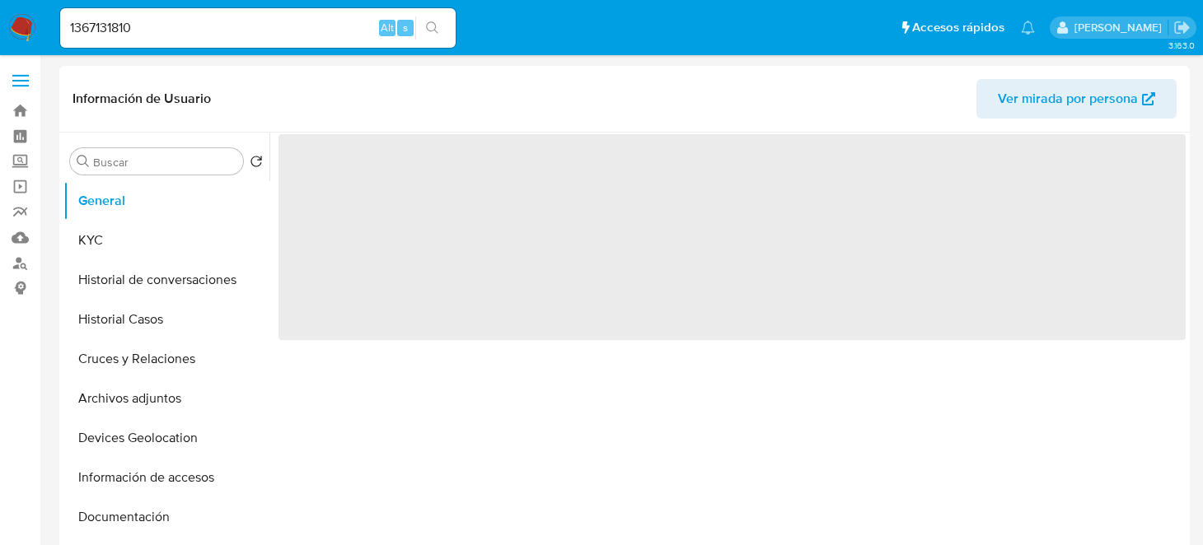
select select "10"
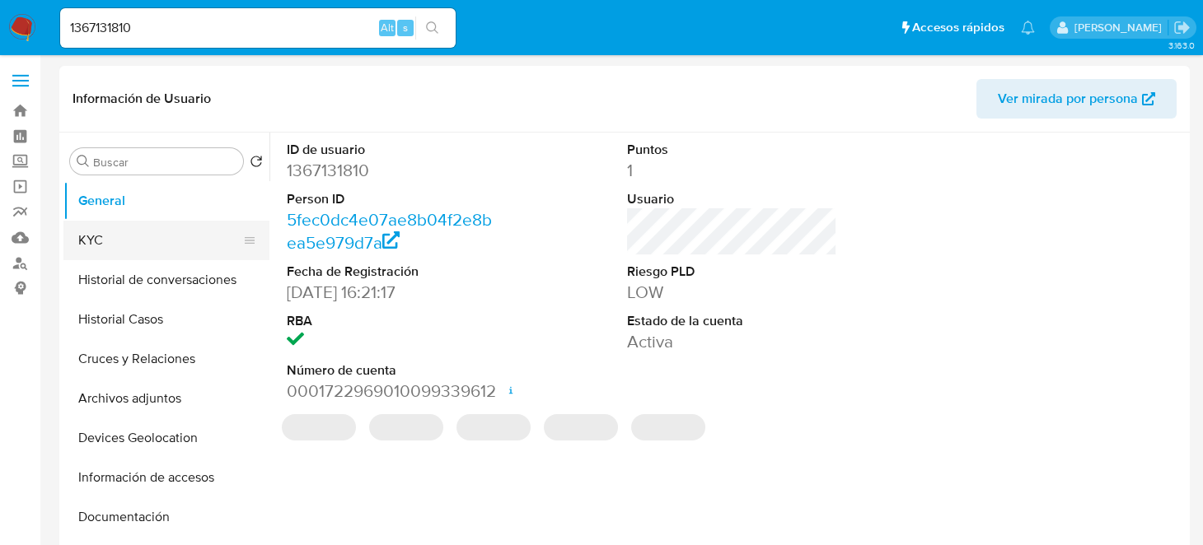
drag, startPoint x: 117, startPoint y: 245, endPoint x: 229, endPoint y: 246, distance: 112.1
click at [119, 246] on button "KYC" at bounding box center [159, 241] width 193 height 40
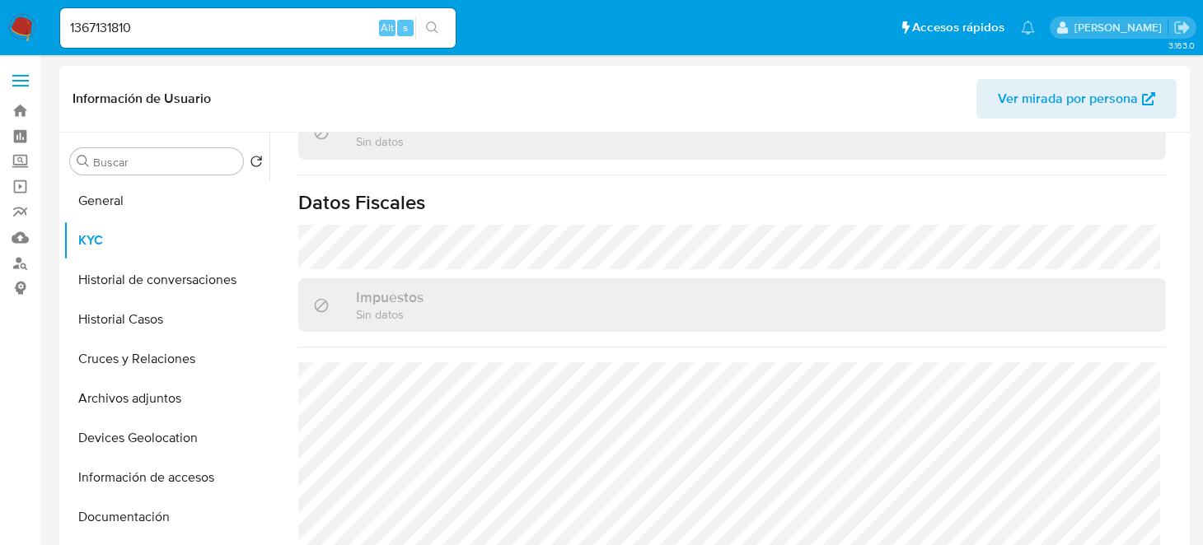
scroll to position [1040, 0]
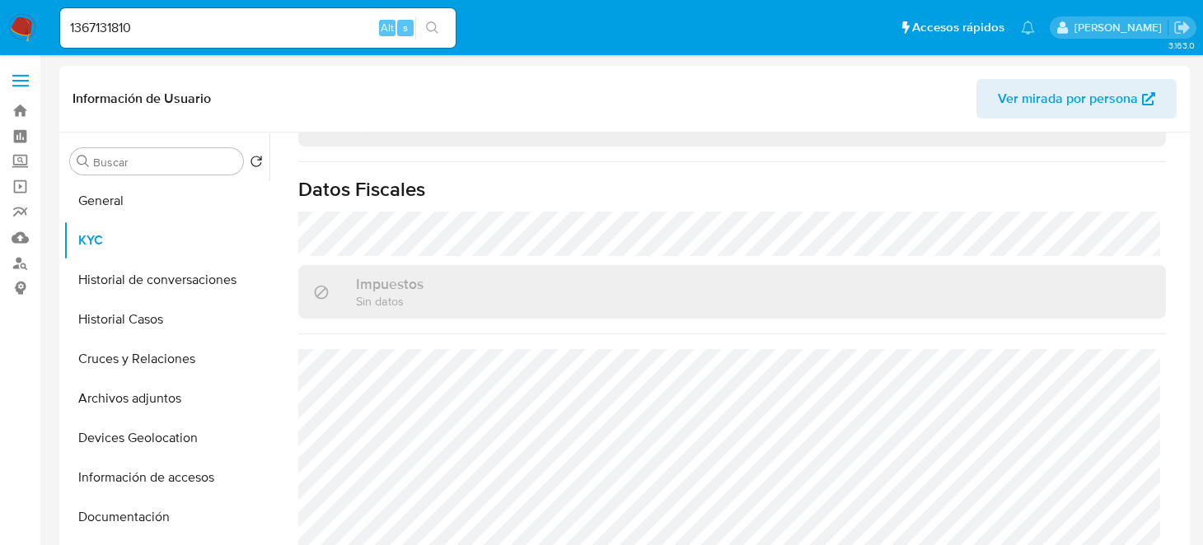
drag, startPoint x: 171, startPoint y: 34, endPoint x: 32, endPoint y: 34, distance: 138.4
click at [32, 34] on nav "Pausado Ver notificaciones 1367131810 Alt s Accesos rápidos Presiona las siguie…" at bounding box center [601, 27] width 1203 height 55
click at [447, 15] on div "1367131810 Alt s" at bounding box center [258, 28] width 396 height 40
click at [443, 35] on button "search-icon" at bounding box center [432, 27] width 34 height 23
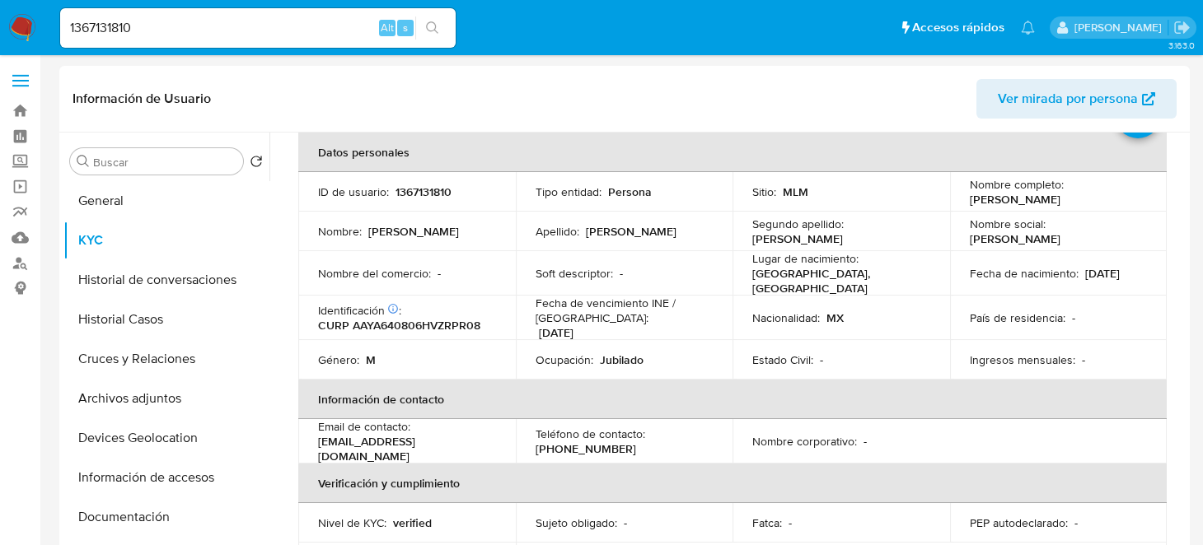
scroll to position [51, 0]
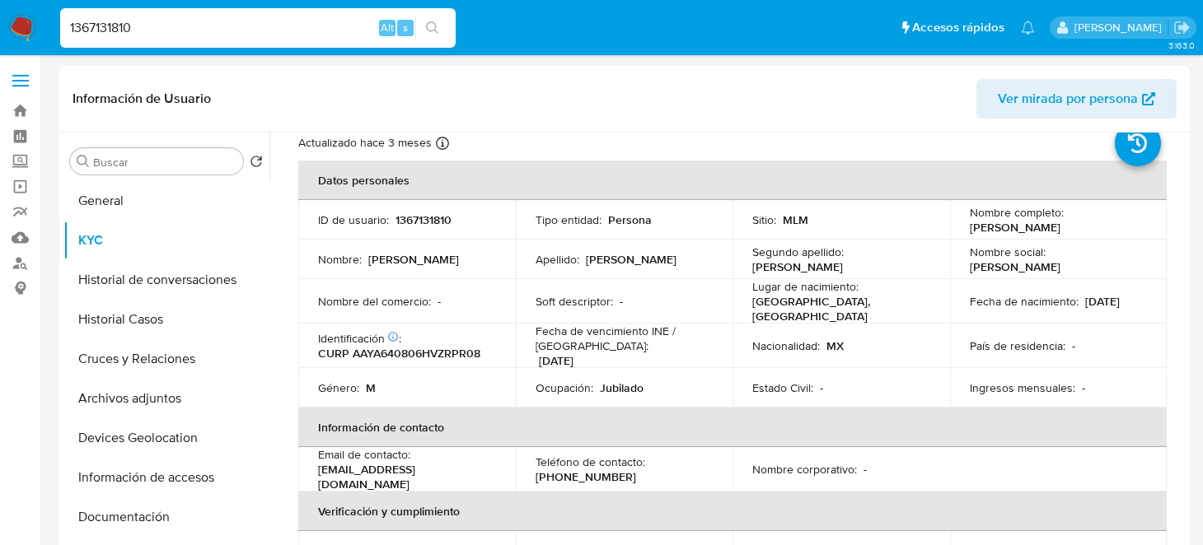
click at [193, 26] on input "1367131810" at bounding box center [258, 27] width 396 height 21
drag, startPoint x: 152, startPoint y: 47, endPoint x: 130, endPoint y: 38, distance: 24.0
click at [143, 40] on div "1367131810 Alt s" at bounding box center [258, 28] width 396 height 40
drag, startPoint x: 130, startPoint y: 38, endPoint x: 76, endPoint y: 38, distance: 54.4
click at [76, 38] on input "1367131810" at bounding box center [258, 27] width 396 height 21
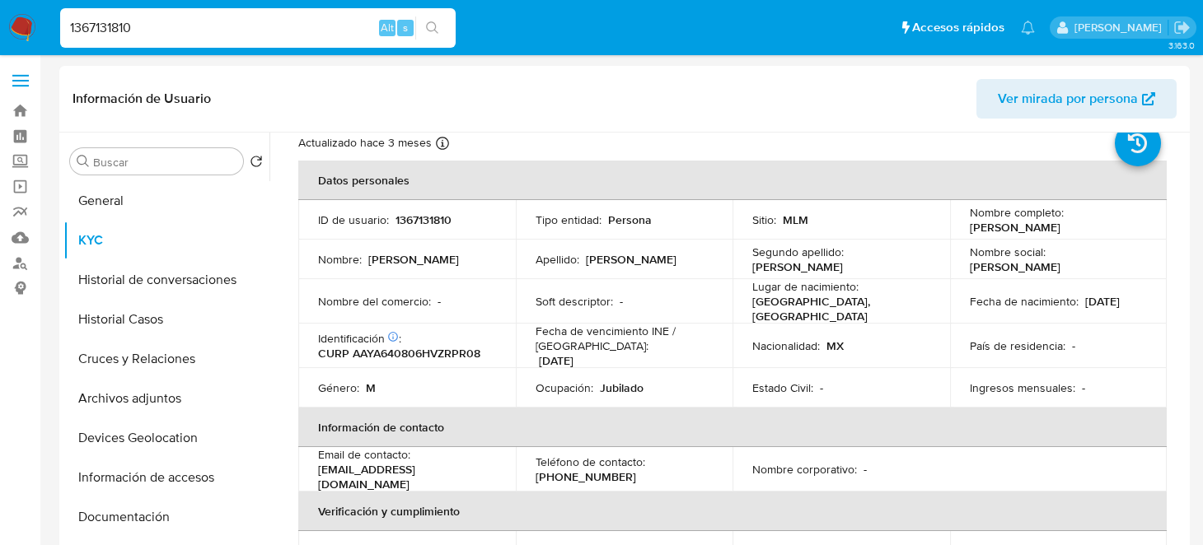
click at [227, 24] on input "1367131810" at bounding box center [258, 27] width 396 height 21
drag, startPoint x: 223, startPoint y: 22, endPoint x: 0, endPoint y: 28, distance: 223.4
click at [0, 28] on nav "Pausado Ver notificaciones 1367131810 Alt s Accesos rápidos Presiona las siguie…" at bounding box center [601, 27] width 1203 height 55
paste input "067874214"
click at [449, 27] on input "1067874214" at bounding box center [258, 27] width 396 height 21
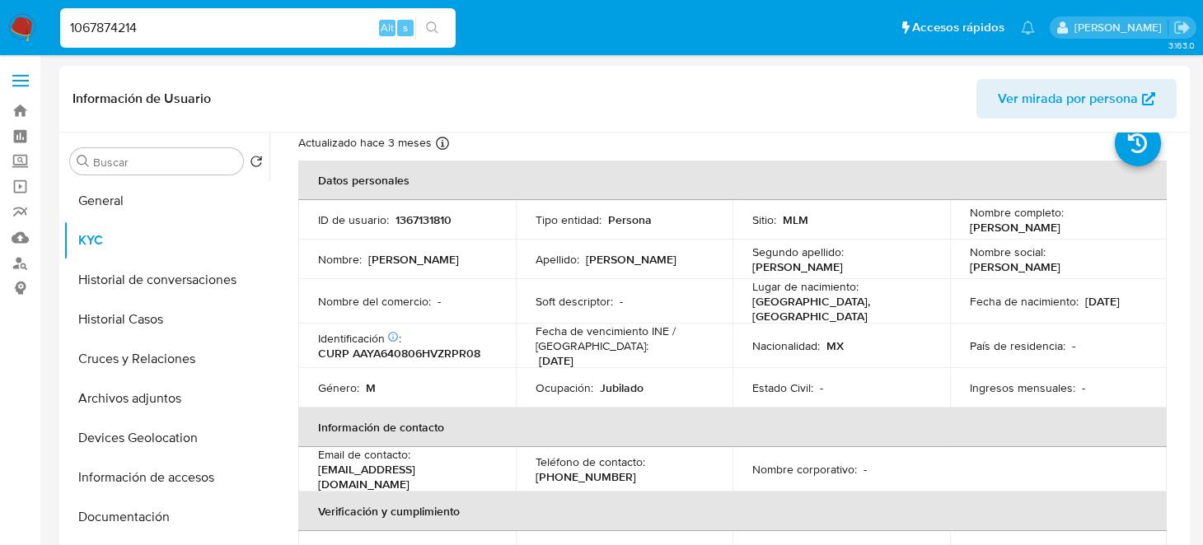
type input "1067874214"
click at [429, 30] on icon "search-icon" at bounding box center [432, 27] width 13 height 13
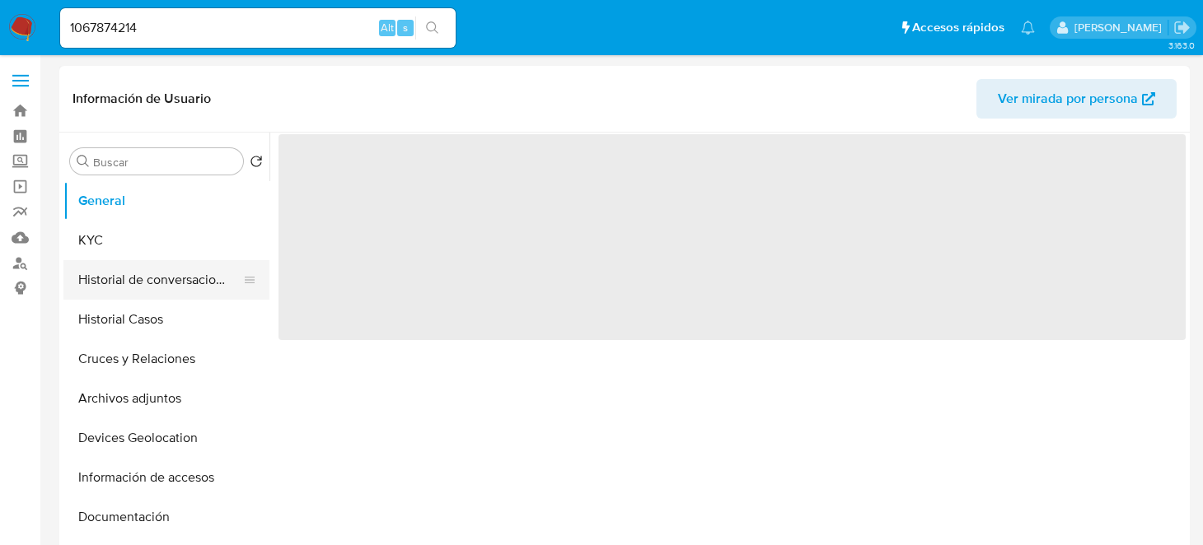
select select "10"
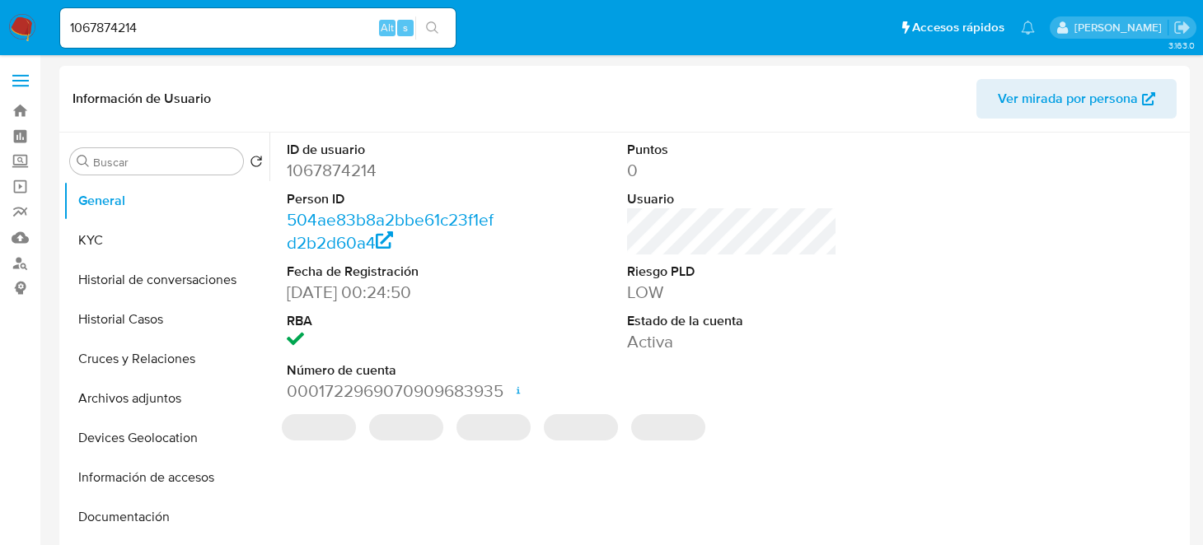
click at [143, 244] on button "KYC" at bounding box center [166, 241] width 206 height 40
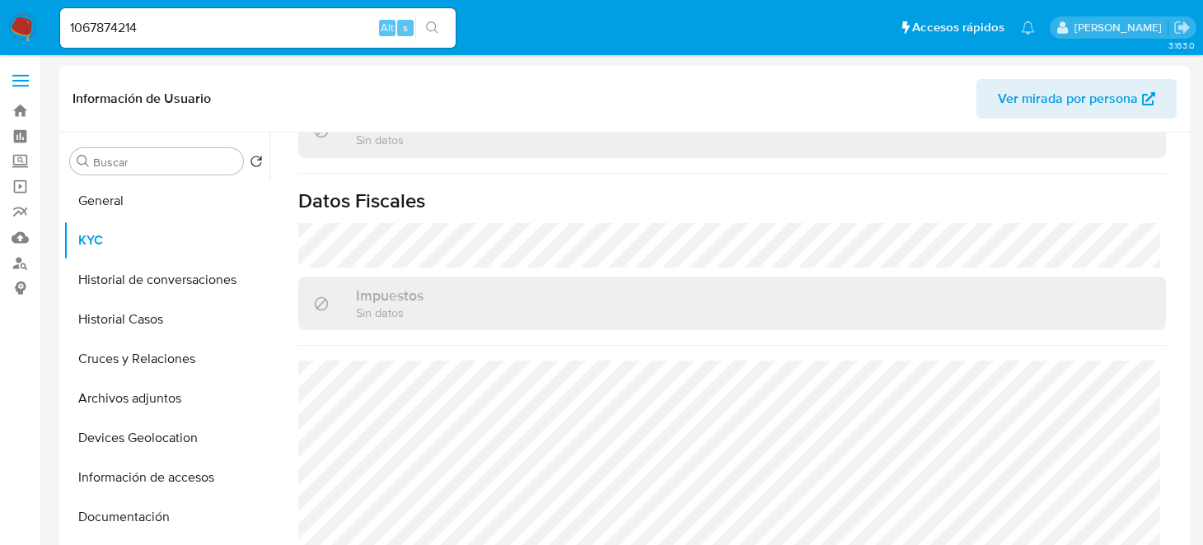
scroll to position [1040, 0]
